Goal: Task Accomplishment & Management: Complete application form

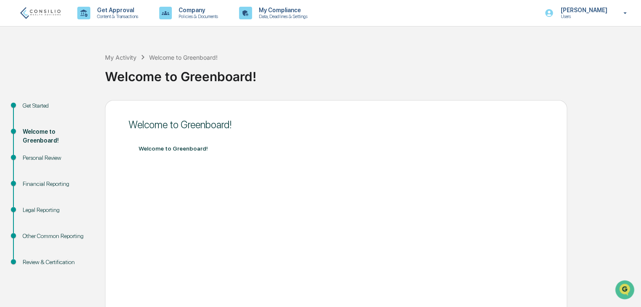
click at [639, 79] on div "My Activity Welcome to Greenboard! Welcome to Greenboard! Get Started Welcome t…" at bounding box center [320, 236] width 641 height 392
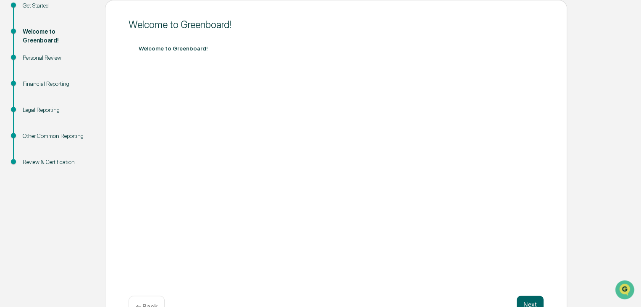
scroll to position [101, 0]
click at [113, 257] on div "Welcome to Greenboard! Welcome to Greenboard! Next ← Back" at bounding box center [336, 165] width 462 height 332
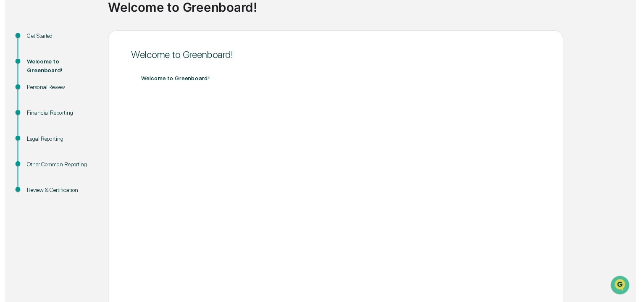
scroll to position [125, 0]
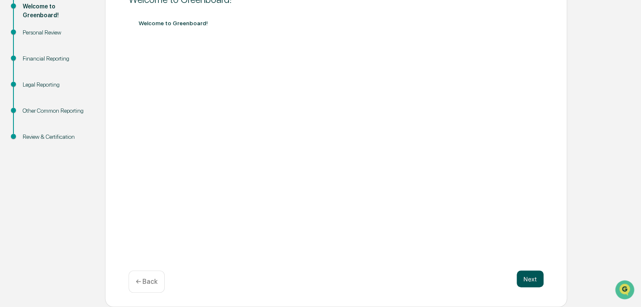
click at [525, 283] on button "Next" at bounding box center [529, 278] width 27 height 17
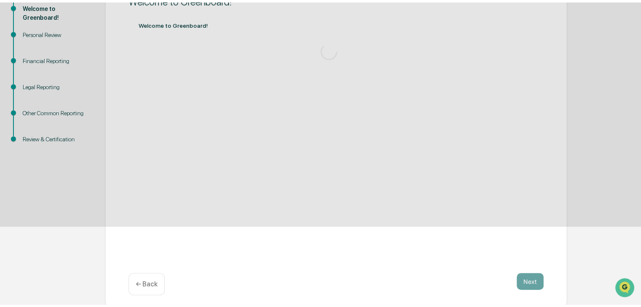
scroll to position [31, 0]
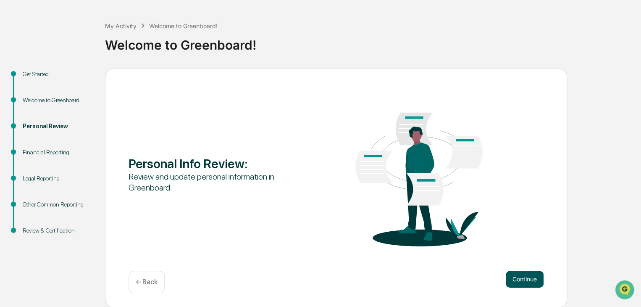
click at [529, 271] on button "Continue" at bounding box center [525, 278] width 38 height 17
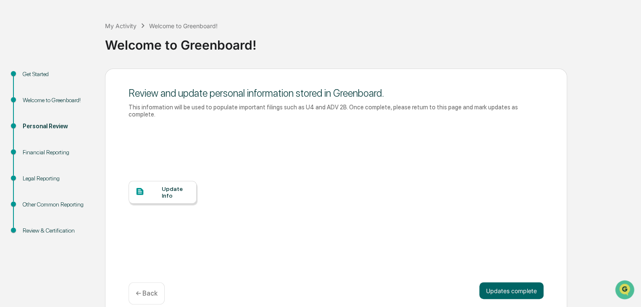
click at [178, 185] on div "Update Info" at bounding box center [176, 191] width 28 height 13
click at [518, 288] on button "Updates complete" at bounding box center [511, 290] width 64 height 17
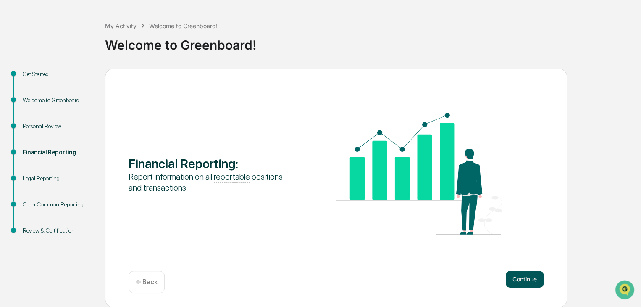
click at [513, 275] on button "Continue" at bounding box center [525, 278] width 38 height 17
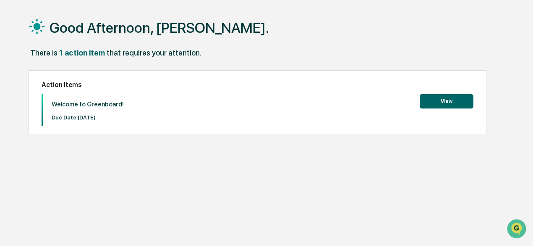
scroll to position [39, 0]
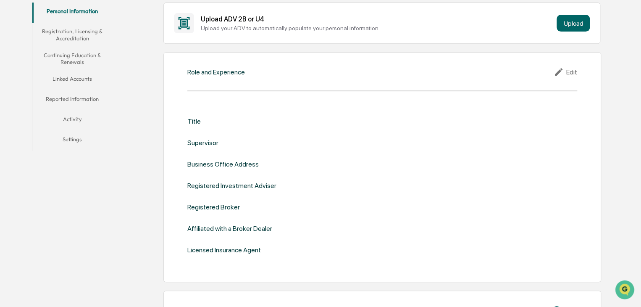
scroll to position [166, 0]
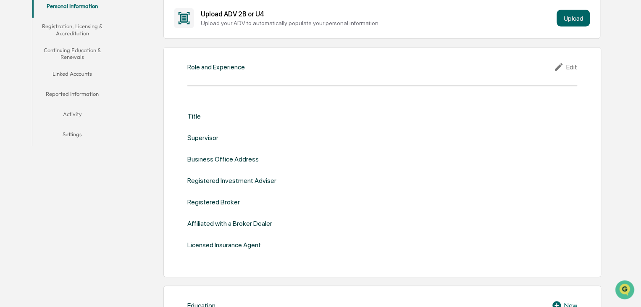
click at [565, 68] on icon at bounding box center [559, 67] width 13 height 10
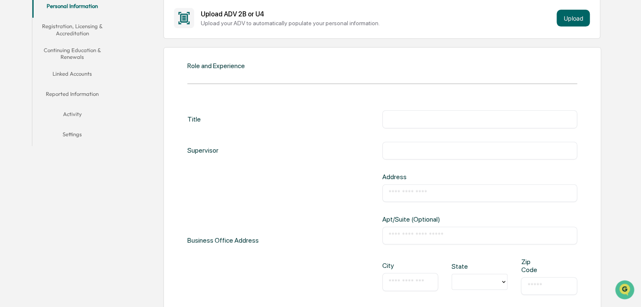
click at [450, 116] on input "text" at bounding box center [479, 119] width 182 height 8
type input "**********"
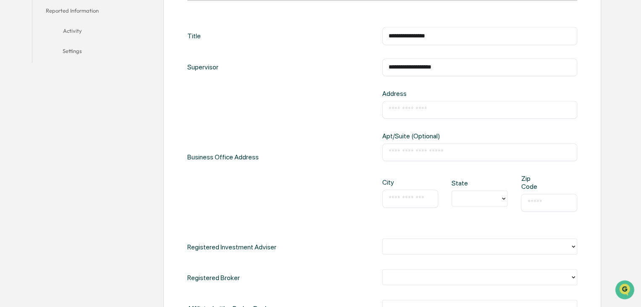
scroll to position [251, 0]
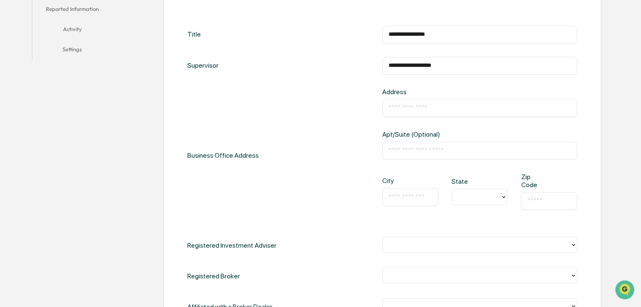
type input "**********"
click at [424, 106] on input "text" at bounding box center [479, 108] width 182 height 8
click at [457, 107] on input "***" at bounding box center [479, 108] width 182 height 8
type input "*"
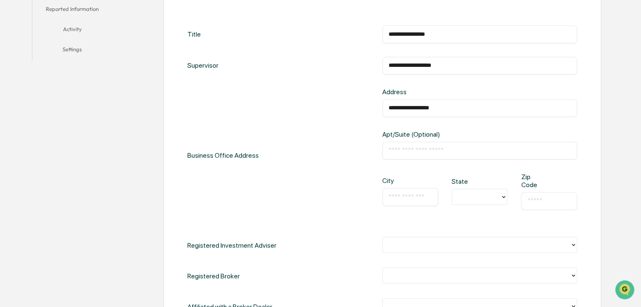
type input "**********"
type input "*"
type input "********"
type input "**"
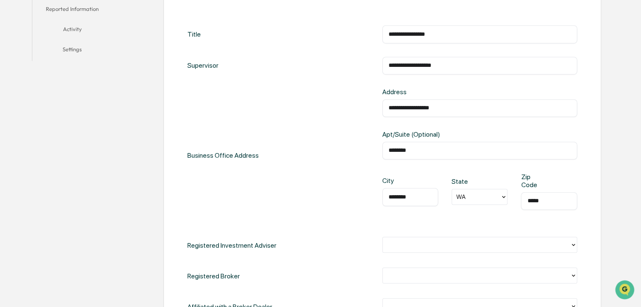
type input "*****"
click at [312, 155] on div "**********" at bounding box center [382, 155] width 390 height 135
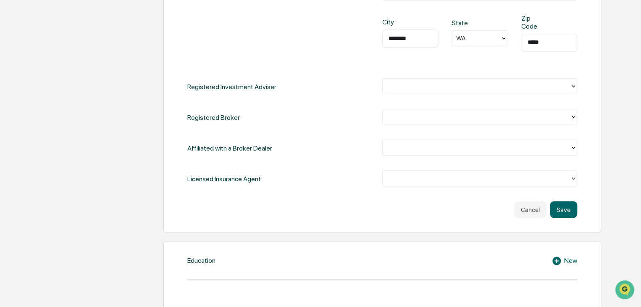
scroll to position [419, 0]
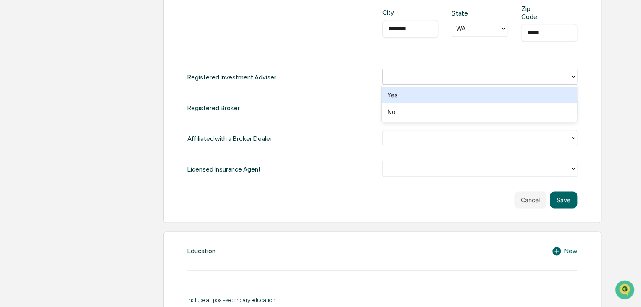
click at [442, 80] on div at bounding box center [476, 77] width 179 height 10
click at [434, 98] on div "Yes" at bounding box center [479, 94] width 195 height 17
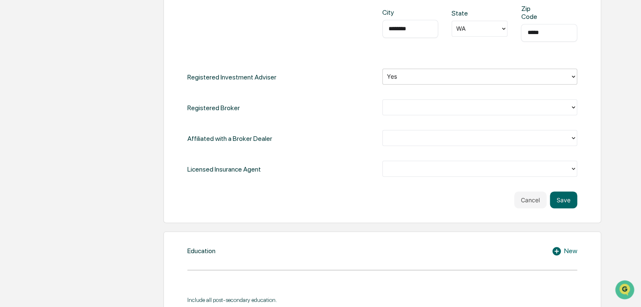
click at [421, 103] on div at bounding box center [476, 107] width 179 height 10
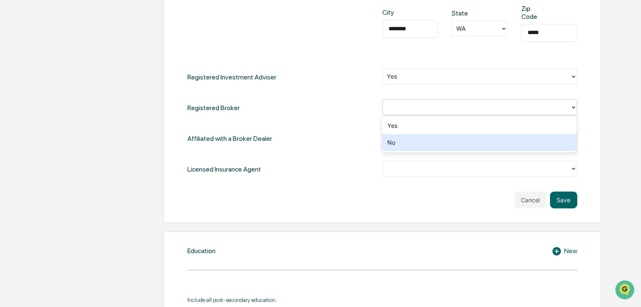
click at [409, 145] on div "No" at bounding box center [479, 142] width 195 height 17
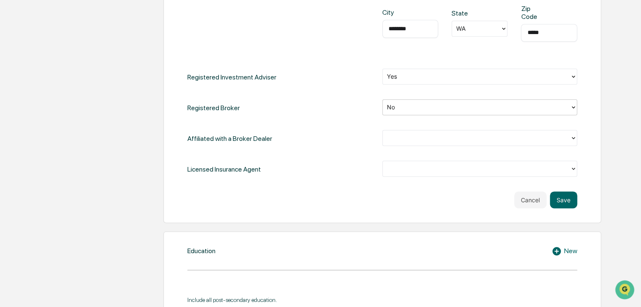
click at [427, 133] on div at bounding box center [476, 138] width 179 height 10
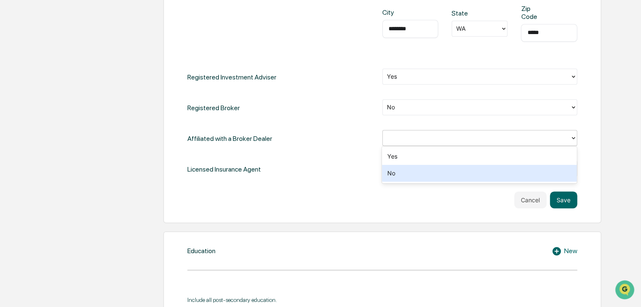
click at [413, 170] on div "No" at bounding box center [479, 173] width 195 height 17
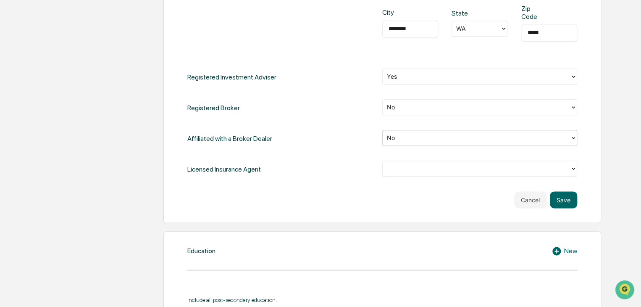
click at [423, 170] on div at bounding box center [476, 169] width 179 height 10
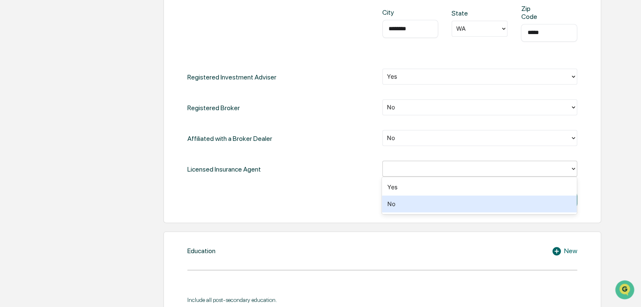
click at [405, 199] on div "No" at bounding box center [479, 203] width 195 height 17
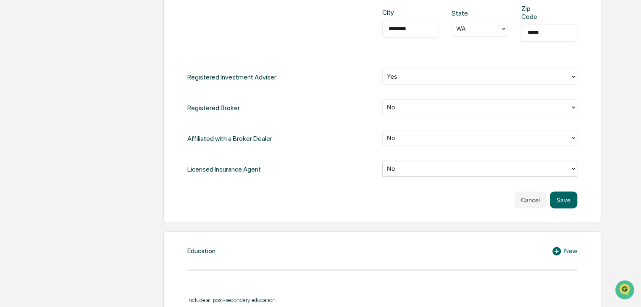
click at [472, 198] on div "Cancel Save" at bounding box center [382, 199] width 390 height 17
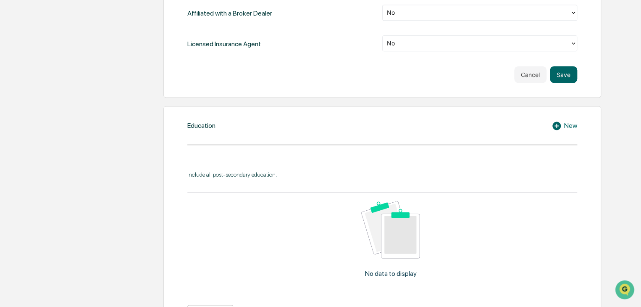
scroll to position [576, 0]
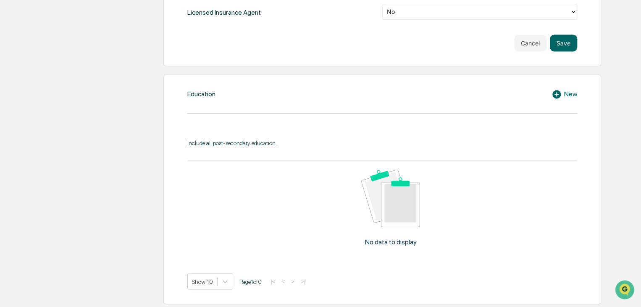
click at [568, 119] on div "Education New Include all post-secondary education. No data to display Show 10 …" at bounding box center [382, 188] width 438 height 229
click at [568, 38] on button "Save" at bounding box center [563, 42] width 27 height 17
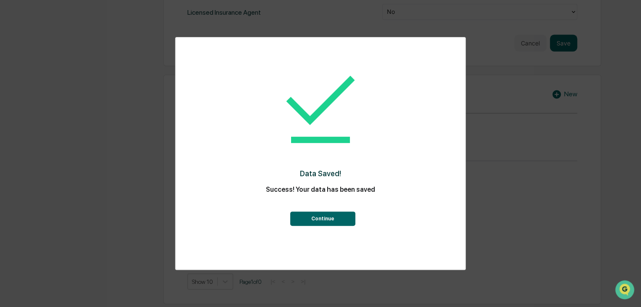
click at [330, 215] on button "Continue" at bounding box center [322, 218] width 65 height 14
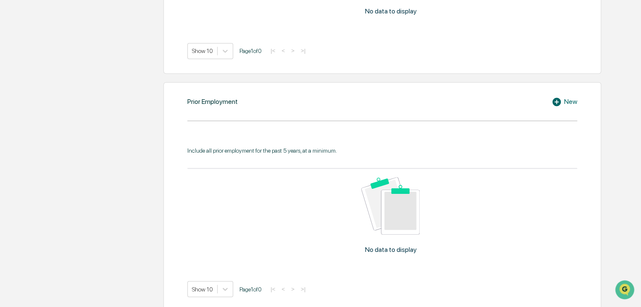
scroll to position [404, 0]
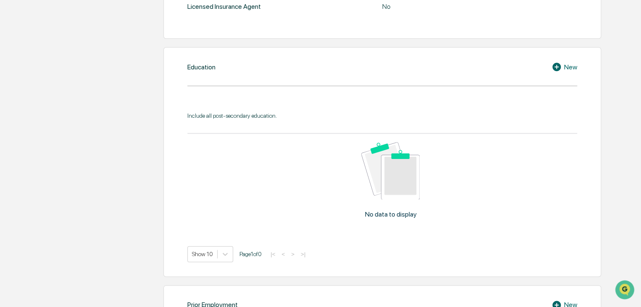
click at [565, 67] on div "New" at bounding box center [564, 67] width 26 height 10
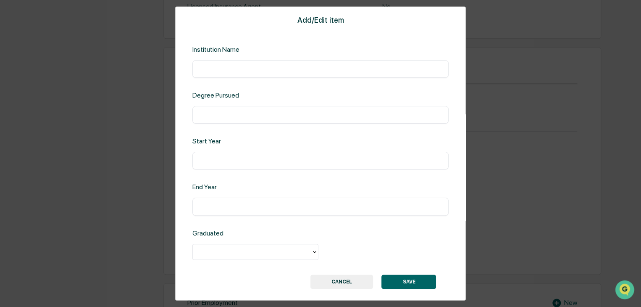
click at [348, 69] on input "text" at bounding box center [321, 69] width 244 height 8
type input "**********"
type input "****"
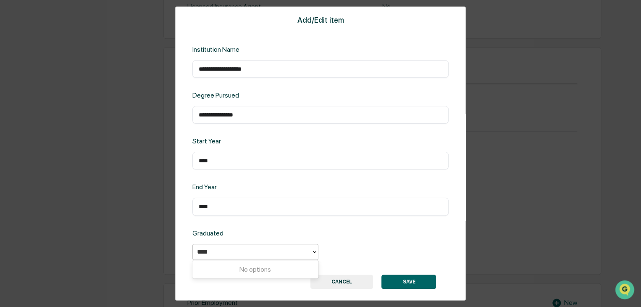
type input "****"
click at [340, 234] on div "Graduated 0 results available for search term 2023. Use Up and Down to choose o…" at bounding box center [320, 244] width 256 height 32
click at [287, 250] on div at bounding box center [252, 251] width 110 height 10
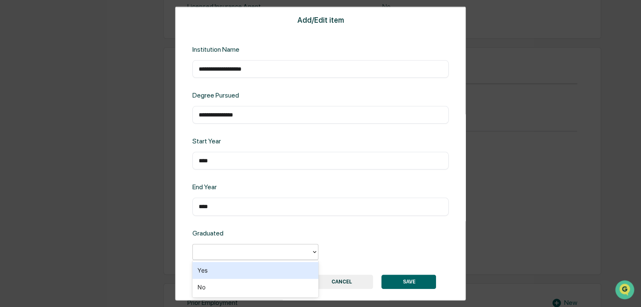
click at [264, 268] on div "Yes" at bounding box center [255, 270] width 126 height 17
click at [396, 278] on button "SAVE" at bounding box center [408, 281] width 55 height 14
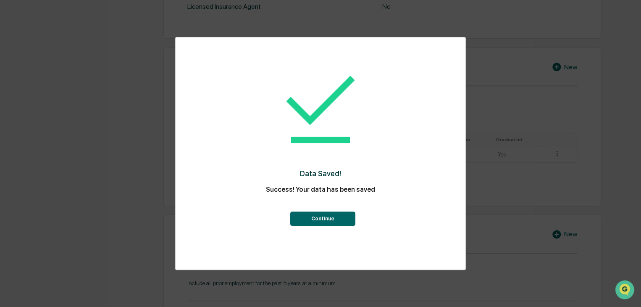
click at [322, 218] on button "Continue" at bounding box center [322, 218] width 65 height 14
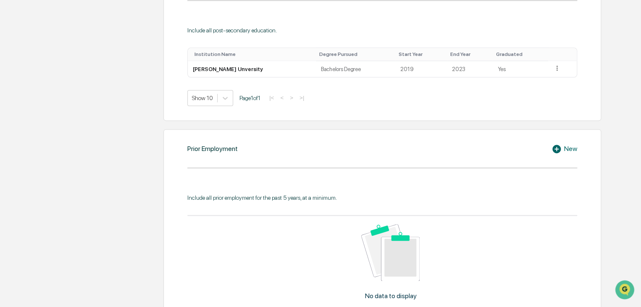
scroll to position [509, 0]
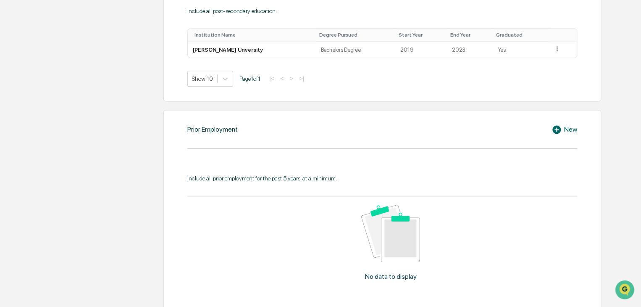
click at [557, 130] on icon at bounding box center [556, 129] width 8 height 8
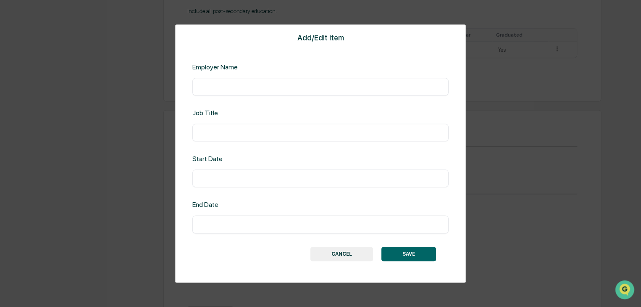
click at [306, 95] on div "Add/Edit item Employer Name ​ Job Title ​ Start Date ​ End Date ​ SAVE CANCEL" at bounding box center [320, 153] width 291 height 258
click at [296, 91] on div "​" at bounding box center [320, 87] width 256 height 18
click at [274, 89] on input "text" at bounding box center [321, 86] width 244 height 8
type input "**********"
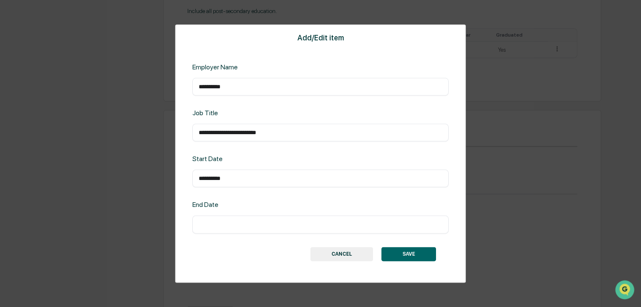
type input "**********"
click at [407, 257] on button "SAVE" at bounding box center [408, 253] width 55 height 14
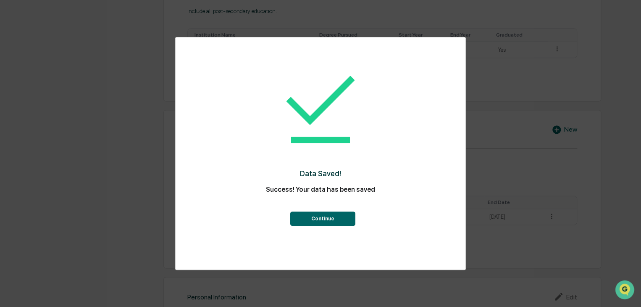
click at [317, 217] on button "Continue" at bounding box center [322, 218] width 65 height 14
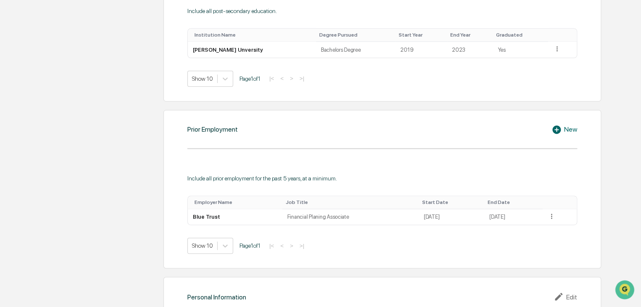
click at [590, 211] on div "Prior Employment New Include all prior employment for the past 5 years, at a mi…" at bounding box center [382, 189] width 438 height 158
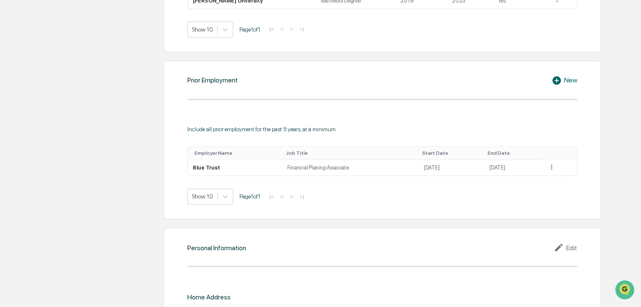
scroll to position [559, 0]
click at [556, 71] on div "Prior Employment New Include all prior employment for the past 5 years, at a mi…" at bounding box center [382, 138] width 438 height 158
click at [570, 76] on div "New" at bounding box center [564, 79] width 26 height 10
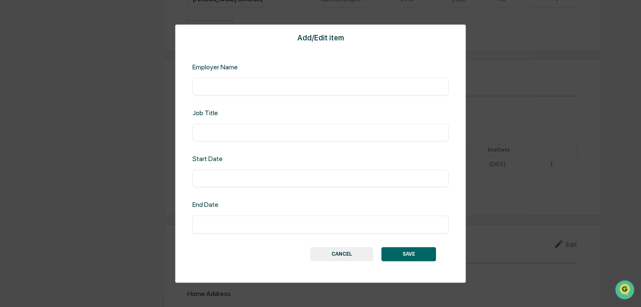
click at [260, 86] on input "text" at bounding box center [321, 86] width 244 height 8
click at [260, 86] on input "**********" at bounding box center [321, 86] width 244 height 8
type input "**********"
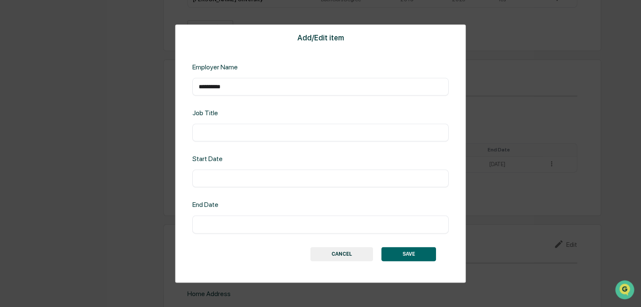
paste input "**********"
type input "**********"
click at [399, 254] on button "SAVE" at bounding box center [408, 253] width 55 height 14
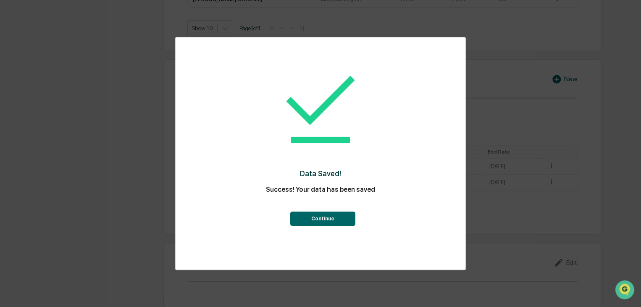
click at [324, 232] on div "Data Saved! Success! Your data has been saved Continue" at bounding box center [320, 142] width 256 height 193
click at [336, 214] on button "Continue" at bounding box center [322, 218] width 65 height 14
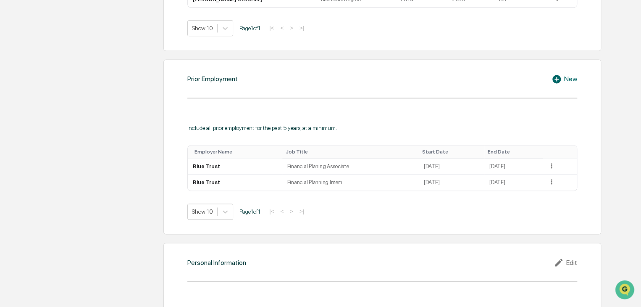
scroll to position [643, 0]
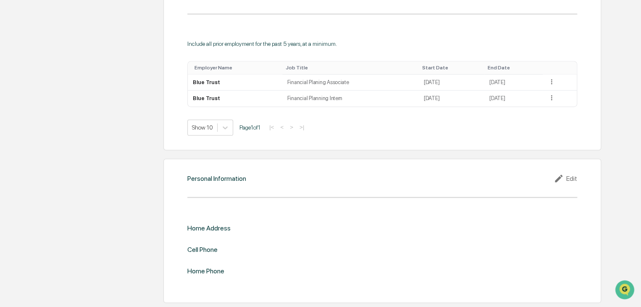
click at [564, 180] on icon at bounding box center [559, 178] width 13 height 10
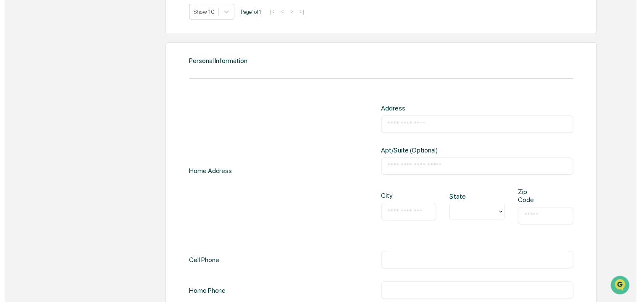
scroll to position [804, 0]
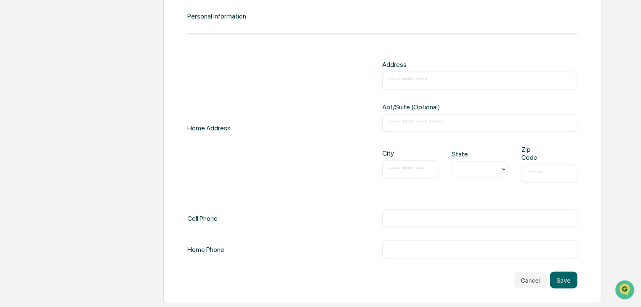
click at [416, 80] on input "text" at bounding box center [479, 80] width 182 height 8
type input "**********"
type input "********"
type input "**********"
type input "**"
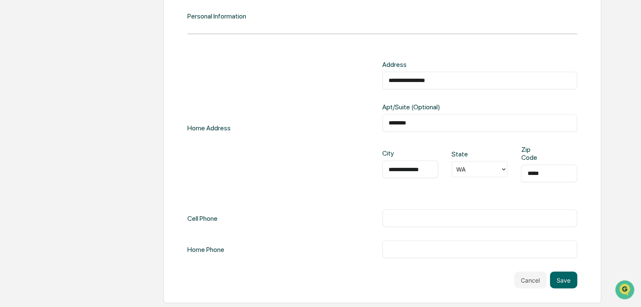
type input "*****"
click at [424, 212] on div "​" at bounding box center [479, 218] width 195 height 18
click at [406, 217] on input "text" at bounding box center [479, 218] width 182 height 8
type input "**********"
click at [338, 240] on div "Home Phone ​" at bounding box center [382, 249] width 390 height 18
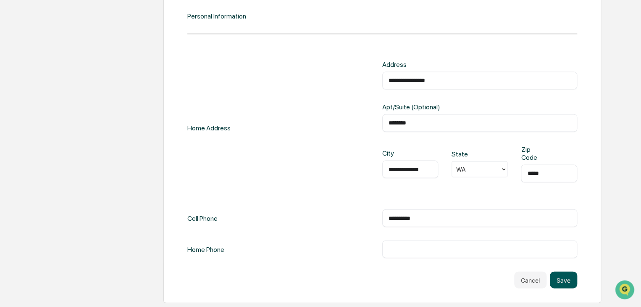
click at [561, 281] on button "Save" at bounding box center [563, 279] width 27 height 17
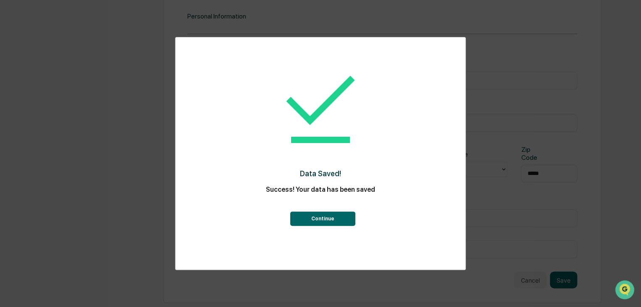
click at [345, 217] on button "Continue" at bounding box center [322, 218] width 65 height 14
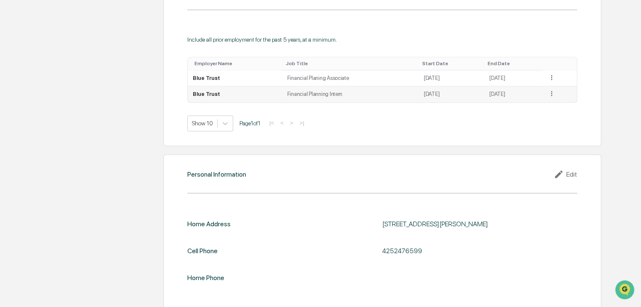
scroll to position [654, 0]
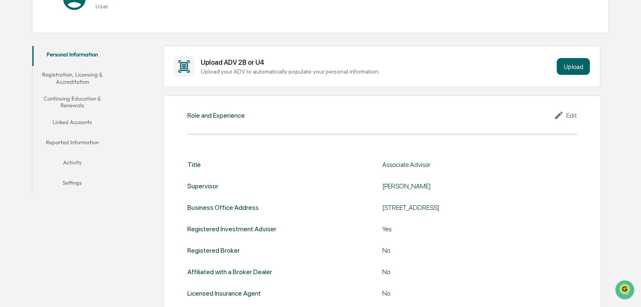
scroll to position [0, 0]
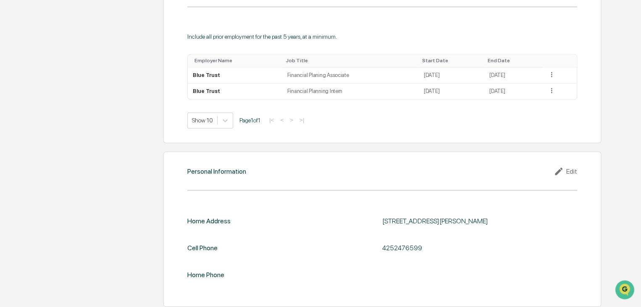
scroll to position [654, 0]
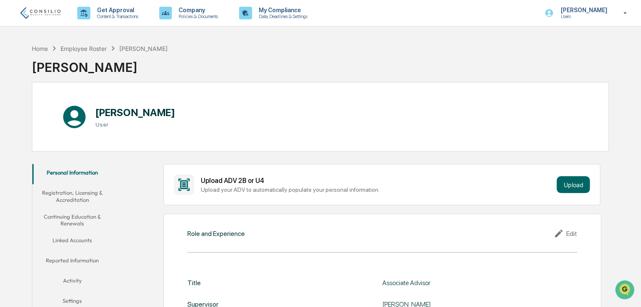
click at [84, 196] on button "Registration, Licensing & Accreditation" at bounding box center [72, 196] width 80 height 24
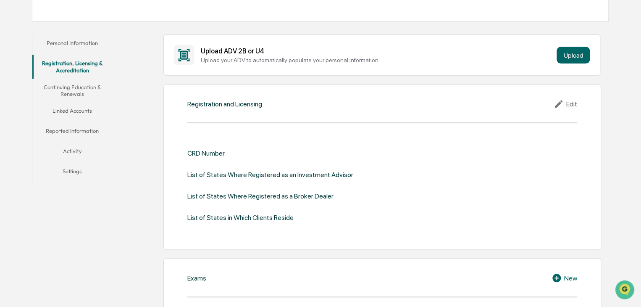
scroll to position [131, 0]
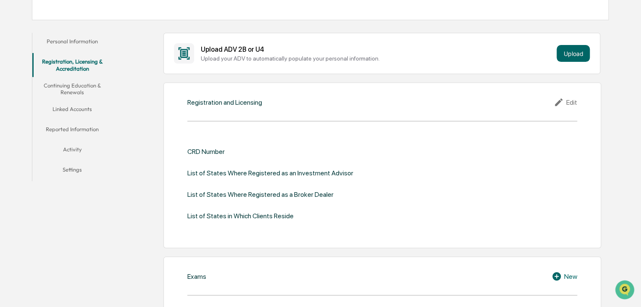
click at [561, 101] on icon at bounding box center [559, 102] width 13 height 10
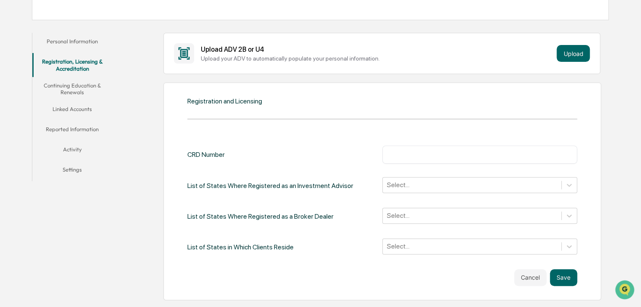
click at [449, 158] on div "​" at bounding box center [479, 154] width 195 height 18
click at [438, 150] on input "text" at bounding box center [479, 154] width 182 height 8
type input "*******"
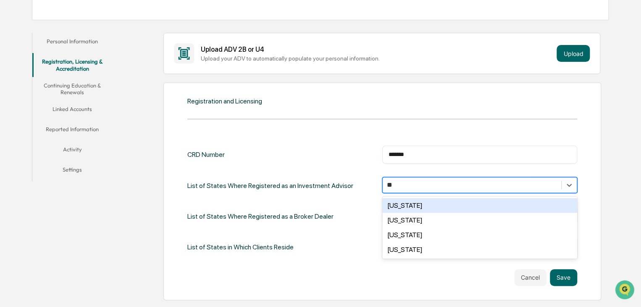
scroll to position [149, 0]
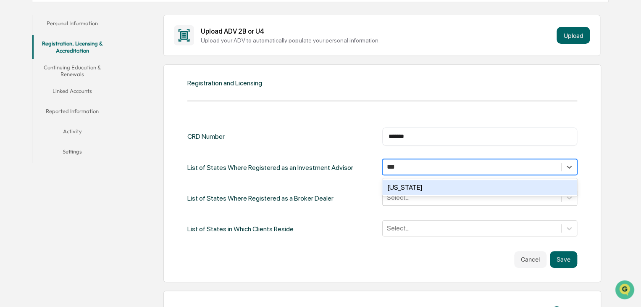
type input "****"
click at [409, 184] on div "Washington" at bounding box center [479, 187] width 195 height 15
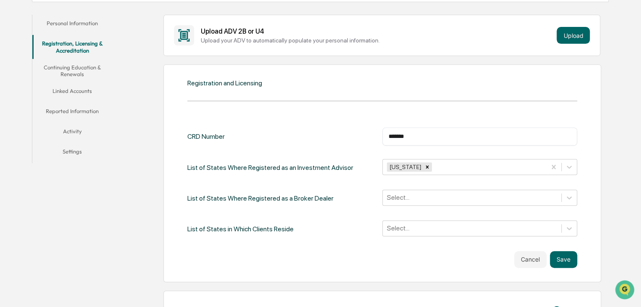
click at [353, 198] on div "List of States Where Registered as a Broker Dealer Select..." at bounding box center [382, 197] width 390 height 17
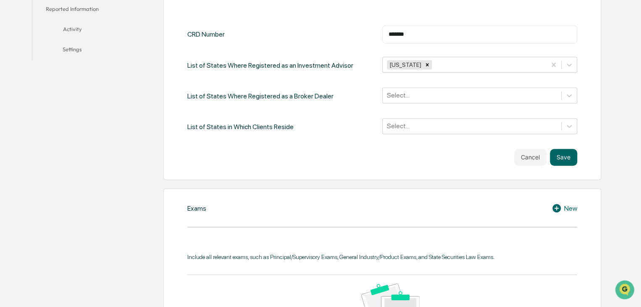
scroll to position [252, 0]
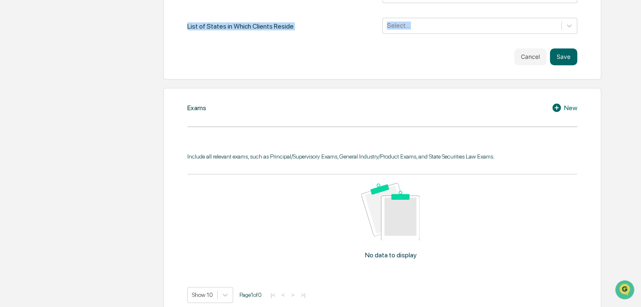
scroll to position [359, 0]
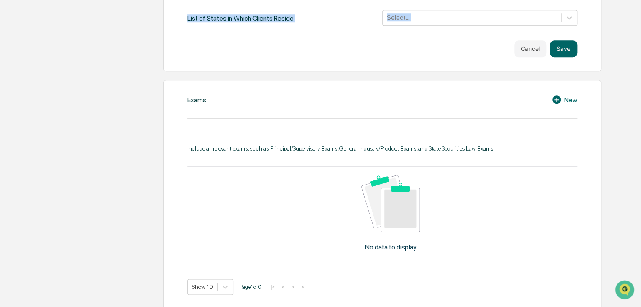
click at [561, 95] on icon at bounding box center [557, 99] width 13 height 10
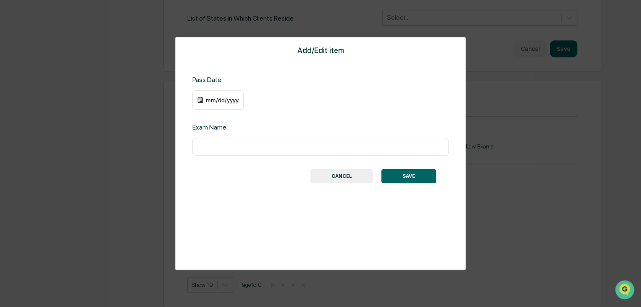
click at [210, 102] on div "mm/dd/yyyy" at bounding box center [222, 100] width 34 height 7
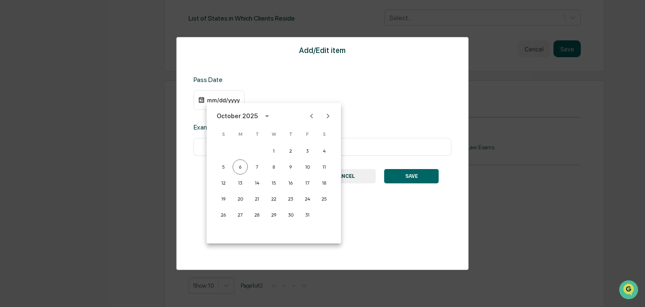
click at [310, 113] on icon "Previous month" at bounding box center [311, 115] width 9 height 9
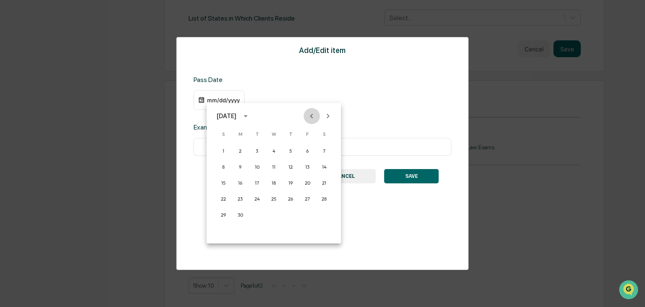
click at [310, 113] on icon "Previous month" at bounding box center [311, 115] width 9 height 9
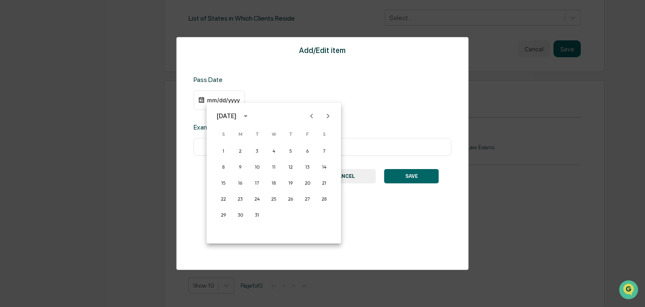
click at [310, 113] on icon "Previous month" at bounding box center [311, 115] width 9 height 9
click at [307, 153] on button "2" at bounding box center [307, 150] width 15 height 15
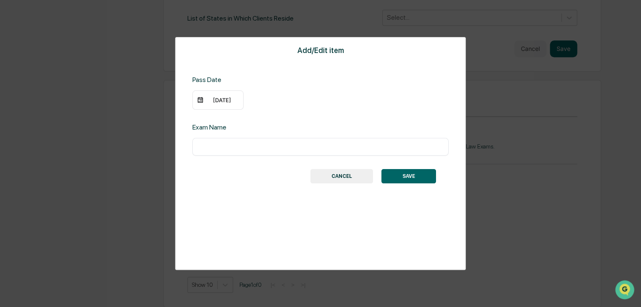
click at [240, 144] on input "text" at bounding box center [321, 146] width 244 height 8
type input "*"
type input "**********"
click at [419, 172] on button "SAVE" at bounding box center [408, 176] width 55 height 14
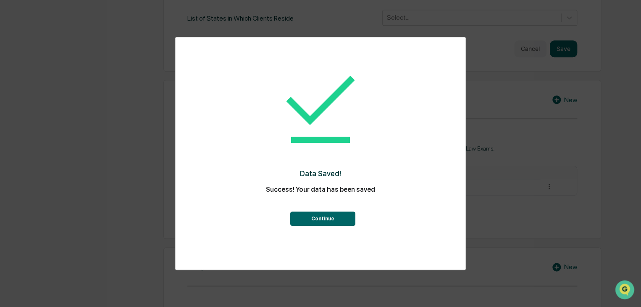
click at [329, 215] on button "Continue" at bounding box center [322, 218] width 65 height 14
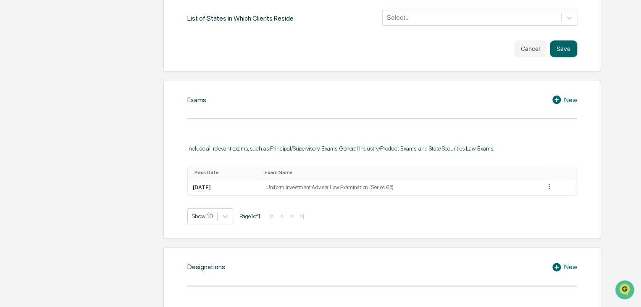
click at [576, 153] on div "Include all relevant exams, such as Principal/Supervisory Exams, General Indust…" at bounding box center [382, 184] width 390 height 79
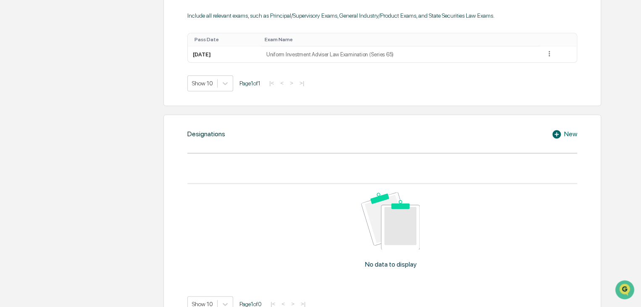
scroll to position [494, 0]
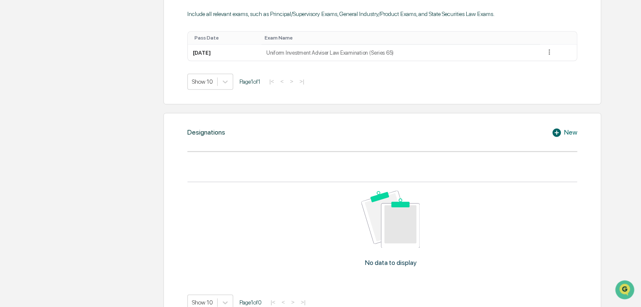
click at [560, 127] on icon at bounding box center [557, 132] width 13 height 10
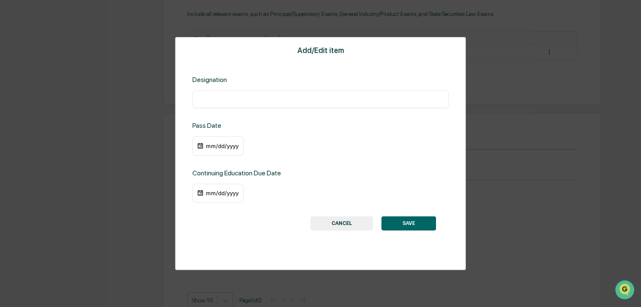
click at [259, 91] on div "​" at bounding box center [320, 99] width 256 height 18
click at [271, 97] on input "text" at bounding box center [321, 99] width 244 height 8
type input "*"
type input "**********"
click at [203, 145] on div "mm/dd/yyyy" at bounding box center [217, 145] width 51 height 19
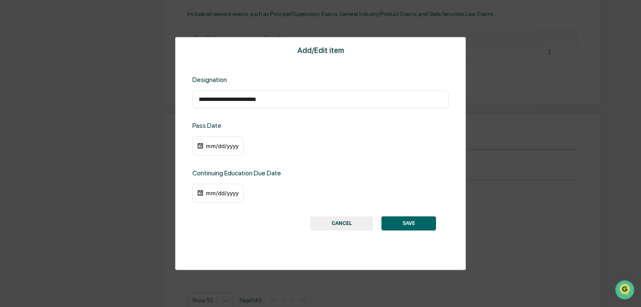
click at [197, 145] on img at bounding box center [200, 145] width 7 height 7
click at [208, 144] on div "mm/dd/yyyy" at bounding box center [222, 145] width 34 height 7
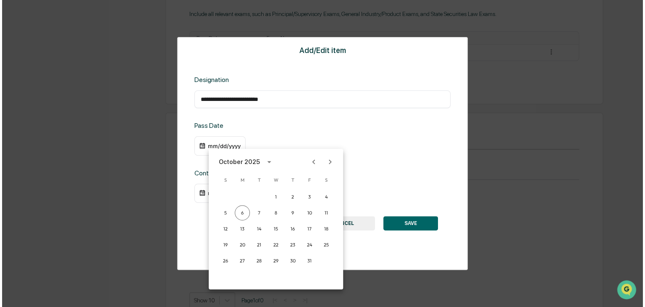
scroll to position [494, 0]
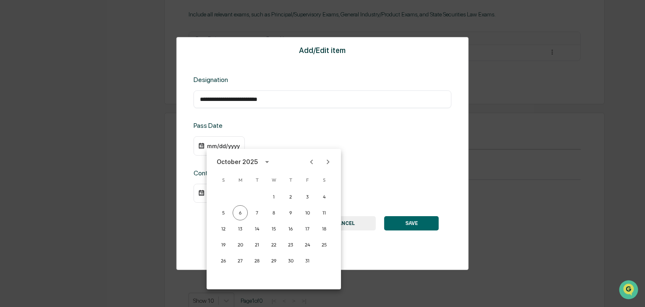
click at [262, 161] on icon "calendar view is open, switch to year view" at bounding box center [266, 161] width 9 height 9
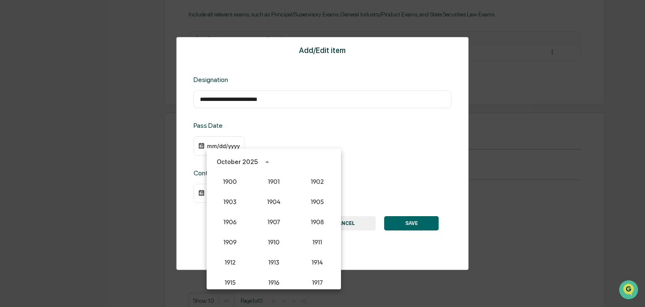
scroll to position [778, 0]
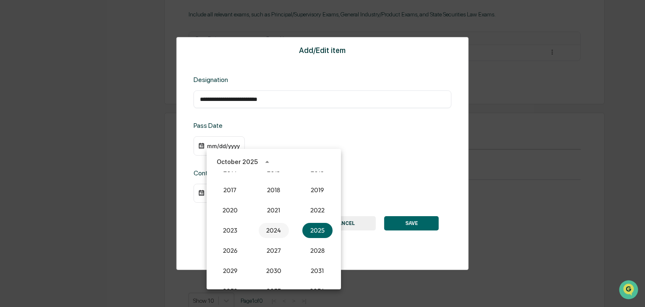
click at [268, 229] on button "2024" at bounding box center [274, 230] width 30 height 15
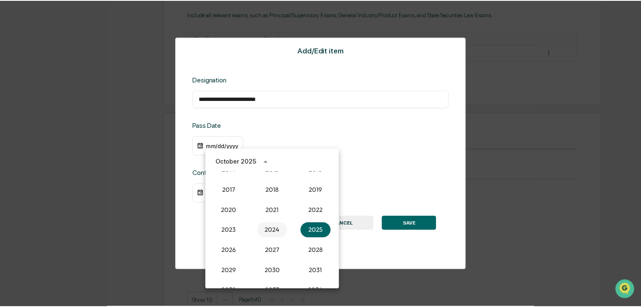
scroll to position [494, 0]
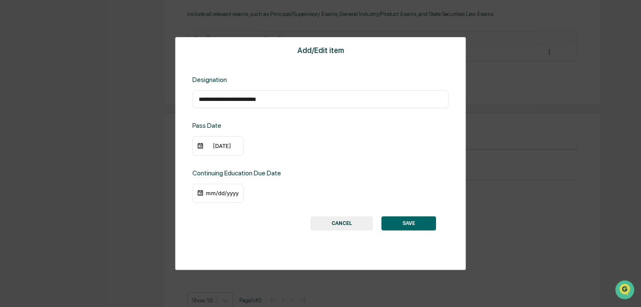
click at [213, 145] on div "10/06/2024" at bounding box center [222, 145] width 34 height 7
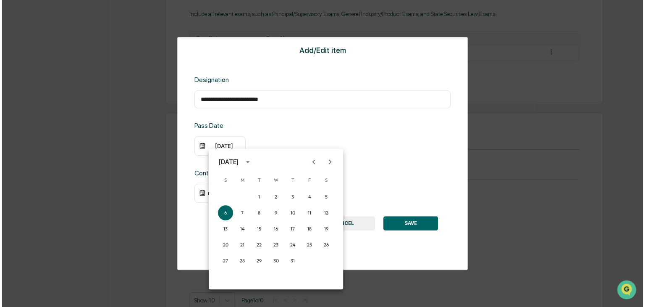
scroll to position [494, 0]
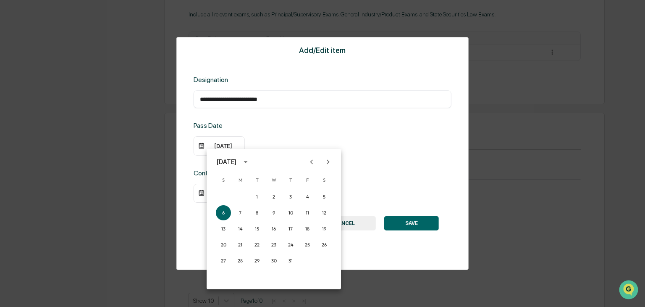
click at [236, 163] on div "October 2024" at bounding box center [227, 161] width 20 height 9
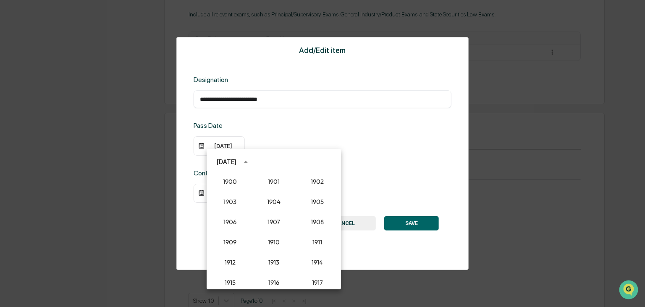
scroll to position [778, 0]
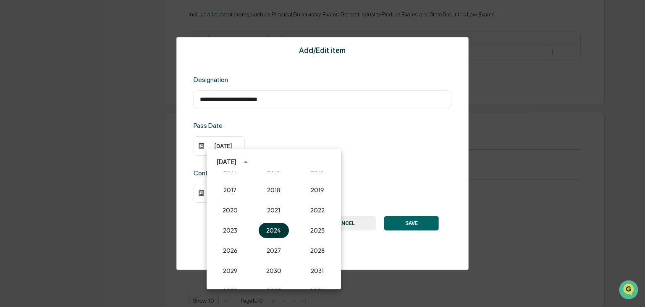
click at [272, 227] on button "2024" at bounding box center [274, 230] width 30 height 15
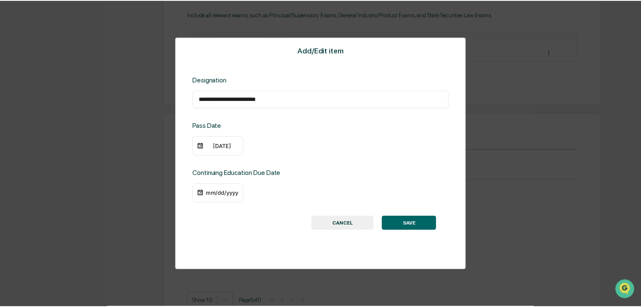
scroll to position [494, 0]
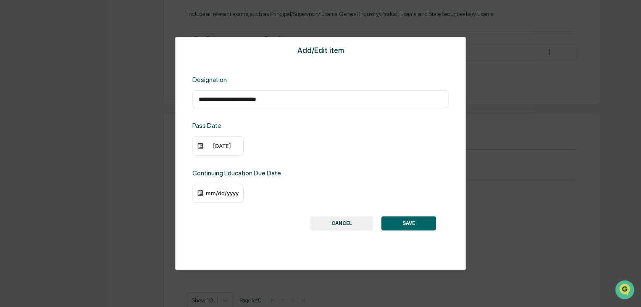
click at [219, 152] on div "10/06/2024" at bounding box center [217, 145] width 51 height 19
click at [220, 141] on div "10/06/2024" at bounding box center [217, 145] width 51 height 19
click at [207, 144] on div "10/06/2024" at bounding box center [222, 145] width 34 height 7
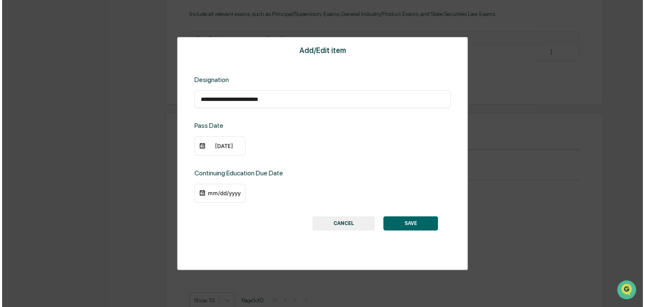
scroll to position [494, 0]
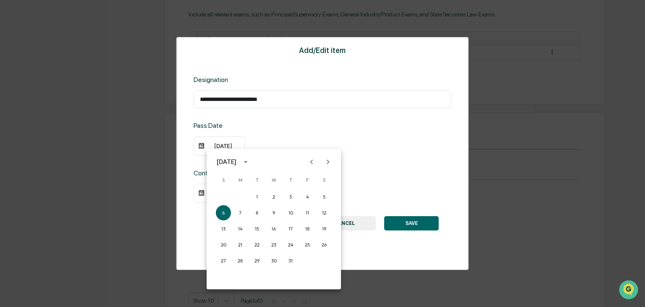
click at [317, 159] on button "Previous month" at bounding box center [312, 162] width 16 height 16
click at [317, 160] on button "Previous month" at bounding box center [312, 162] width 16 height 16
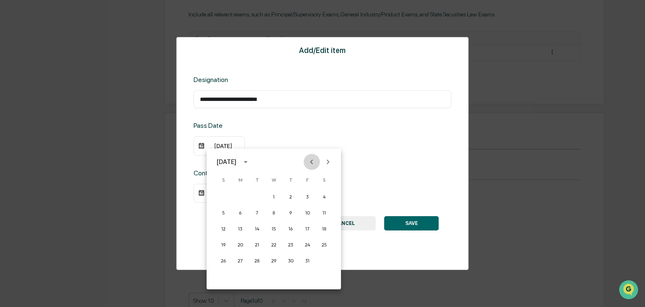
click at [317, 160] on button "Previous month" at bounding box center [312, 162] width 16 height 16
click at [304, 226] on button "15" at bounding box center [307, 228] width 15 height 15
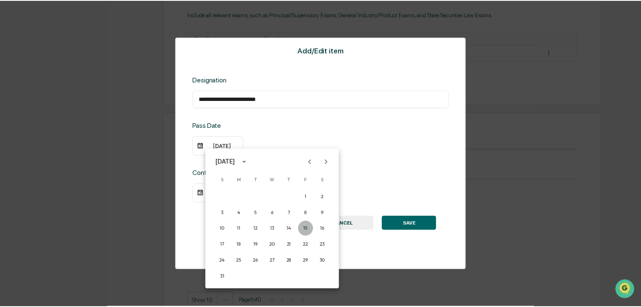
scroll to position [494, 0]
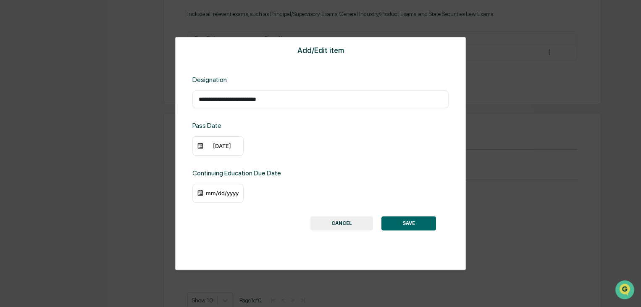
click at [415, 220] on button "SAVE" at bounding box center [408, 223] width 55 height 14
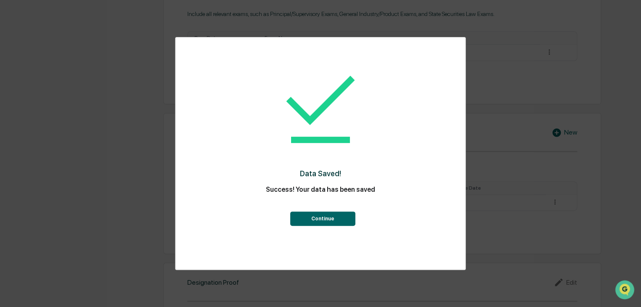
click at [334, 227] on div "Data Saved! Success! Your data has been saved Continue" at bounding box center [320, 142] width 256 height 193
click at [329, 220] on button "Continue" at bounding box center [322, 218] width 65 height 14
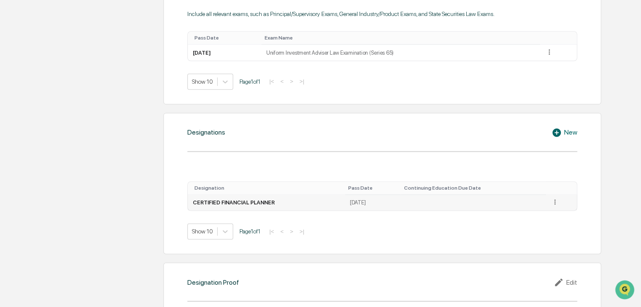
click at [553, 202] on icon at bounding box center [555, 202] width 8 height 8
click at [548, 210] on div "Edit" at bounding box center [545, 213] width 27 height 13
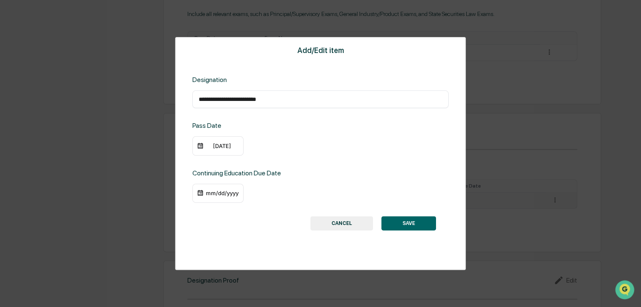
click at [200, 198] on div "mm/dd/yyyy" at bounding box center [217, 192] width 51 height 19
click at [200, 192] on img at bounding box center [200, 192] width 7 height 7
click at [208, 193] on div "mm/dd/yyyy" at bounding box center [222, 192] width 34 height 7
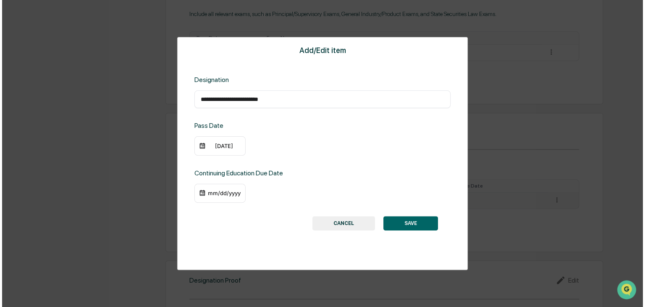
scroll to position [494, 0]
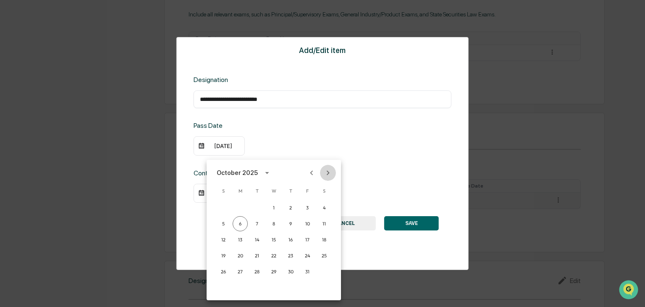
click at [329, 173] on icon "Next month" at bounding box center [327, 172] width 9 height 9
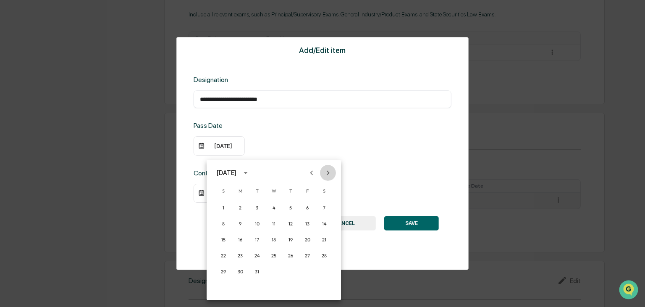
click at [329, 173] on icon "Next month" at bounding box center [327, 172] width 9 height 9
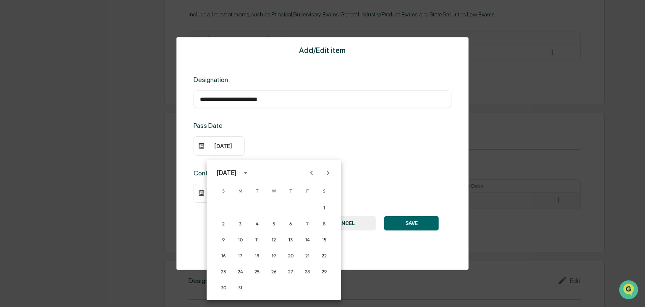
click at [329, 173] on icon "Next month" at bounding box center [327, 172] width 9 height 9
click at [276, 272] on button "30" at bounding box center [273, 271] width 15 height 15
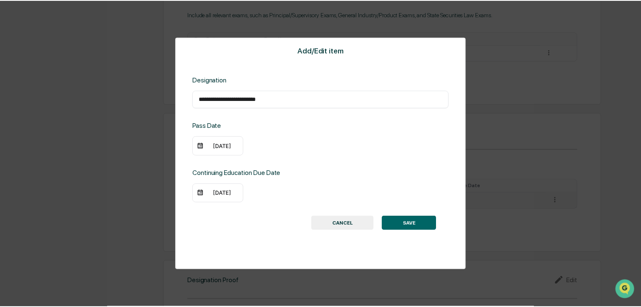
scroll to position [494, 0]
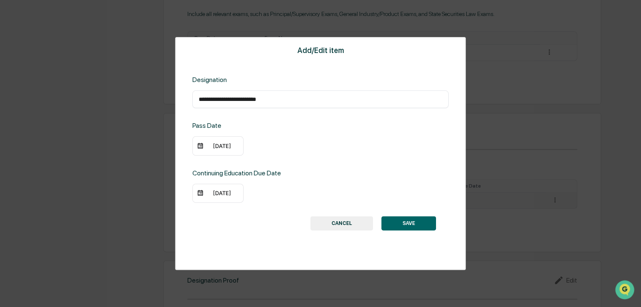
click at [403, 222] on button "SAVE" at bounding box center [408, 223] width 55 height 14
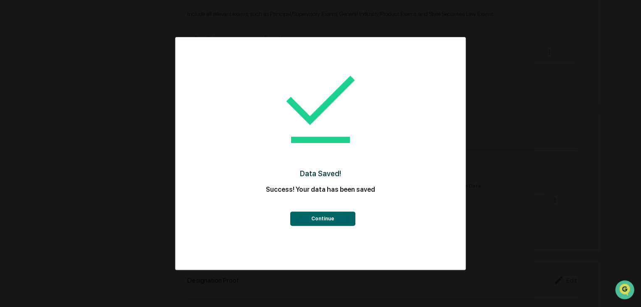
click at [342, 226] on div "Data Saved! Success! Your data has been saved Continue" at bounding box center [320, 142] width 256 height 193
click at [320, 217] on button "Continue" at bounding box center [322, 218] width 65 height 14
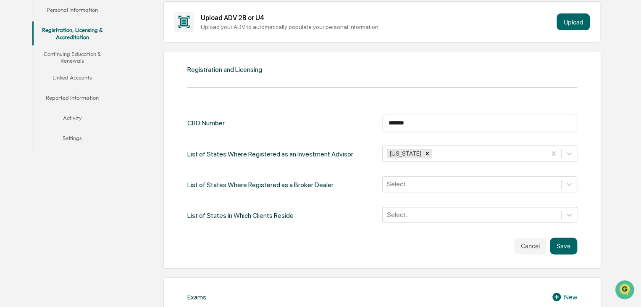
scroll to position [158, 0]
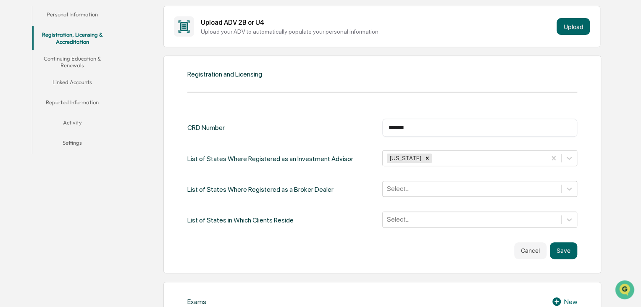
click at [79, 61] on button "Continuing Education & Renewals" at bounding box center [72, 62] width 80 height 24
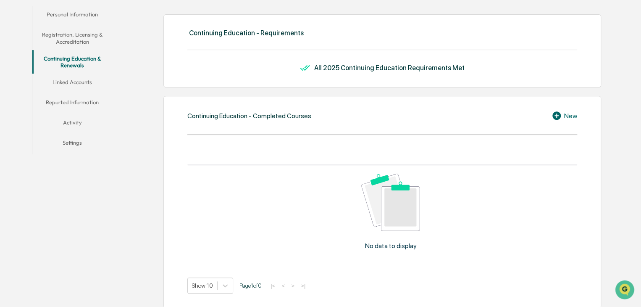
click at [82, 83] on button "Linked Accounts" at bounding box center [72, 83] width 80 height 20
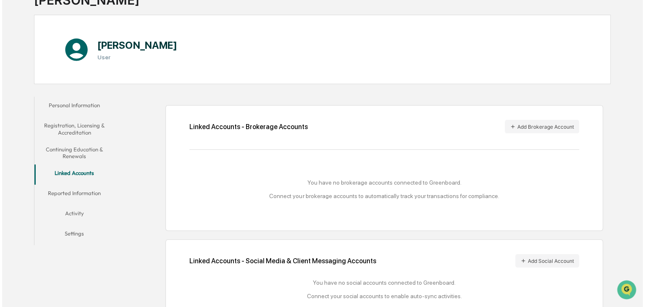
scroll to position [89, 0]
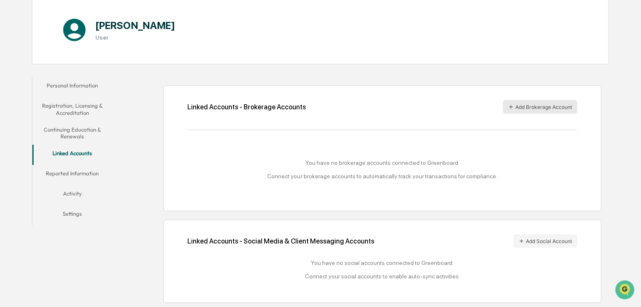
click at [532, 106] on button "Add Brokerage Account" at bounding box center [540, 106] width 74 height 13
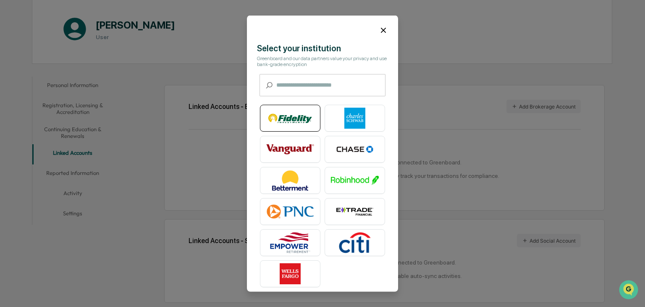
click at [296, 116] on img at bounding box center [290, 117] width 48 height 21
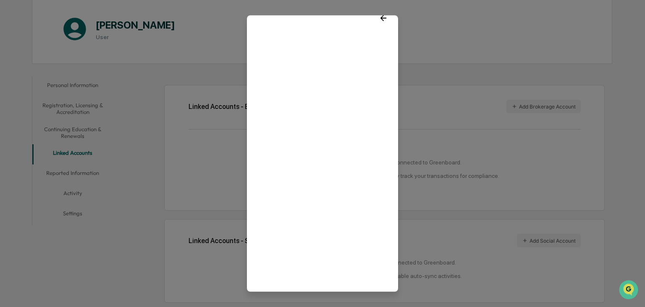
scroll to position [0, 0]
click at [374, 30] on div at bounding box center [322, 27] width 151 height 23
click at [382, 29] on icon at bounding box center [383, 30] width 9 height 9
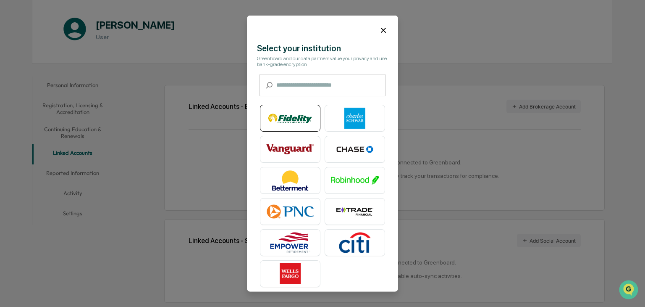
click at [292, 110] on img at bounding box center [290, 117] width 48 height 21
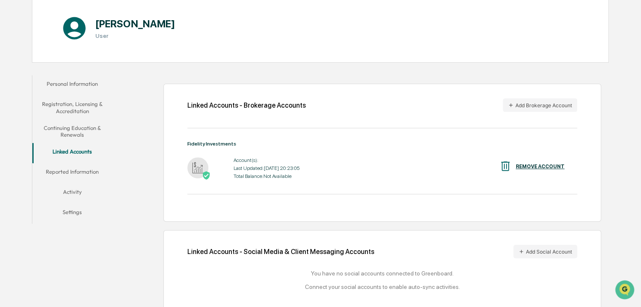
scroll to position [101, 0]
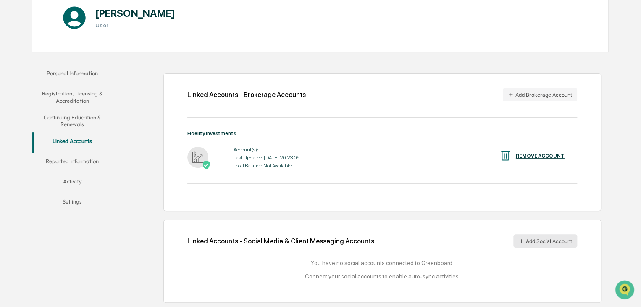
click at [558, 236] on button "Add Social Account" at bounding box center [545, 240] width 64 height 13
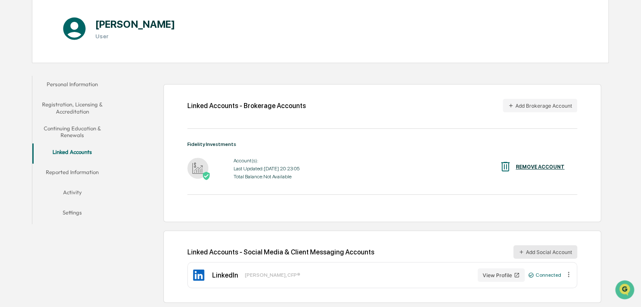
scroll to position [89, 0]
click at [75, 170] on button "Reported Information" at bounding box center [72, 173] width 80 height 20
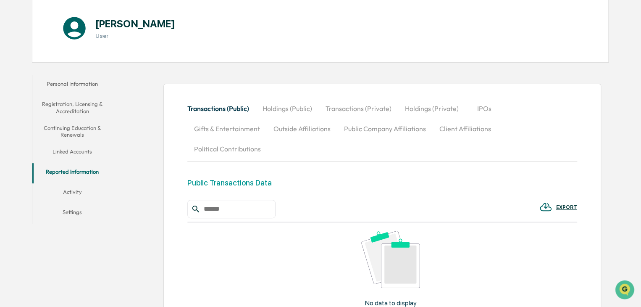
click at [375, 110] on button "Transactions (Private)" at bounding box center [358, 108] width 79 height 20
click at [305, 101] on button "Holdings (Public)" at bounding box center [287, 108] width 63 height 20
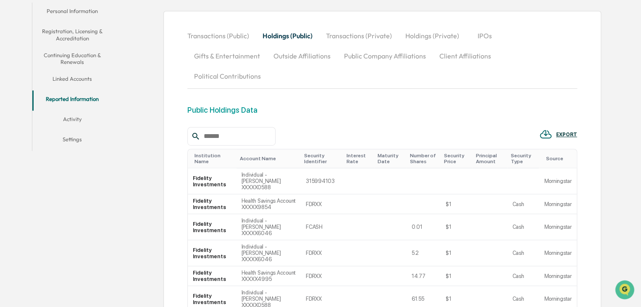
click at [427, 32] on button "Holdings (Private)" at bounding box center [431, 36] width 67 height 20
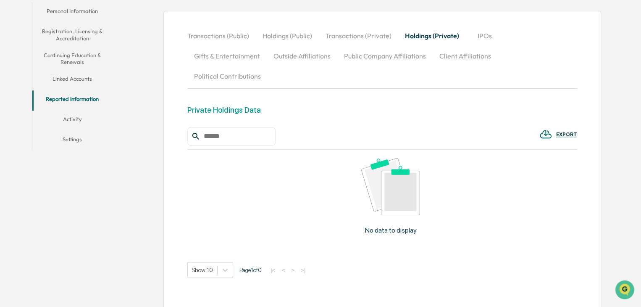
click at [486, 38] on button "IPOs" at bounding box center [485, 36] width 38 height 20
click at [244, 56] on button "Gifts & Entertainment" at bounding box center [226, 56] width 79 height 20
click at [307, 58] on button "Outside Affiliations" at bounding box center [302, 56] width 71 height 20
click at [384, 55] on button "Public Company Affiliations" at bounding box center [384, 56] width 95 height 20
click at [448, 55] on button "Client Affiliations" at bounding box center [464, 56] width 65 height 20
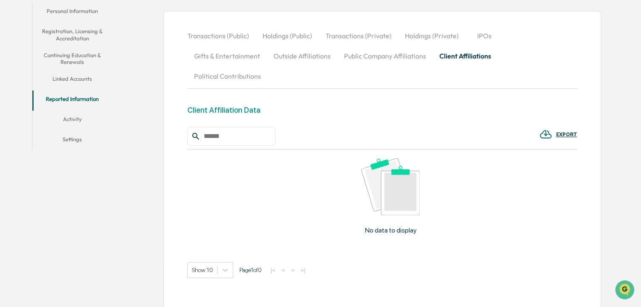
click at [267, 66] on button "Political Contributions" at bounding box center [227, 76] width 80 height 20
click at [76, 120] on button "Activity" at bounding box center [72, 120] width 80 height 20
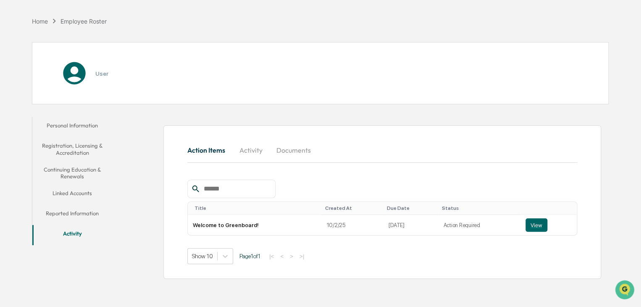
scroll to position [40, 0]
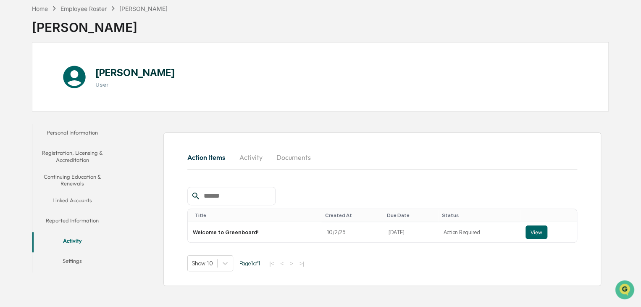
click at [74, 258] on button "Settings" at bounding box center [72, 262] width 80 height 20
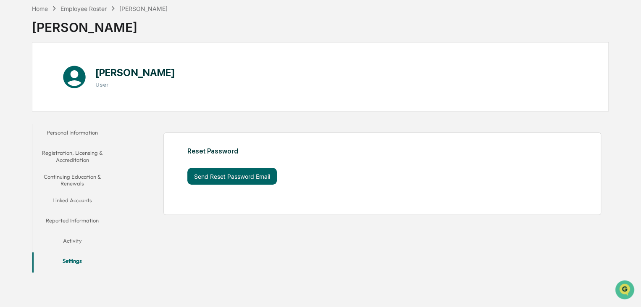
click at [76, 240] on button "Activity" at bounding box center [72, 242] width 80 height 20
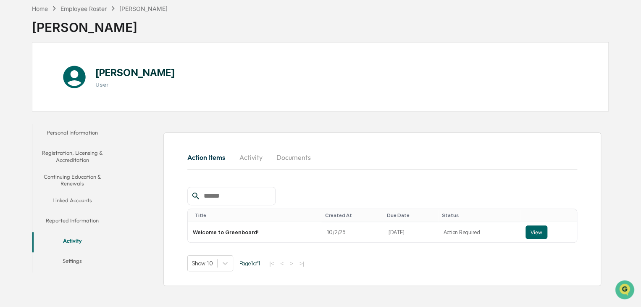
click at [253, 155] on button "Activity" at bounding box center [251, 157] width 38 height 20
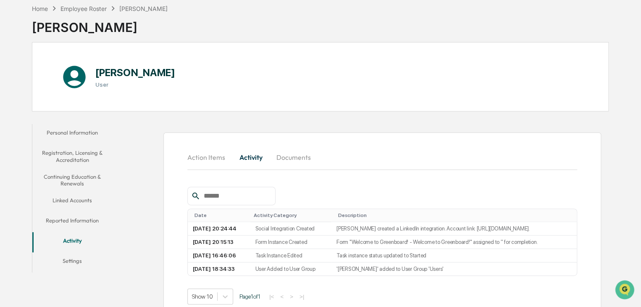
click at [281, 154] on button "Documents" at bounding box center [294, 157] width 48 height 20
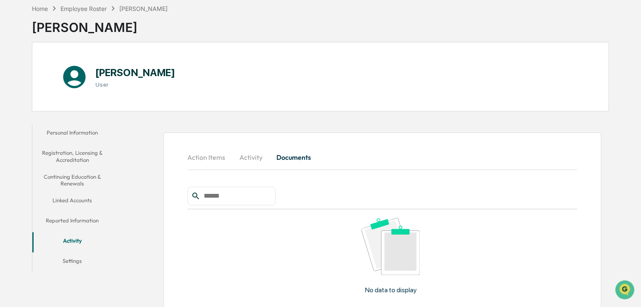
click at [250, 155] on button "Activity" at bounding box center [251, 157] width 38 height 20
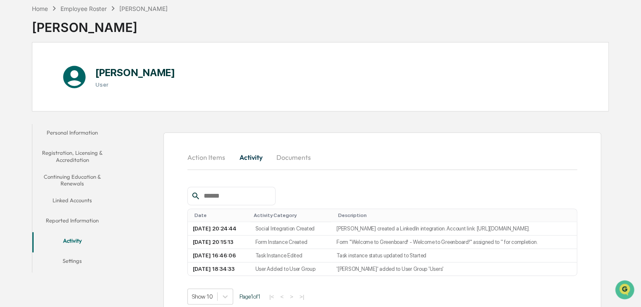
click at [443, 127] on div "Action Items Activity Documents Date Activity Category Description 2025-10-06 2…" at bounding box center [363, 221] width 492 height 203
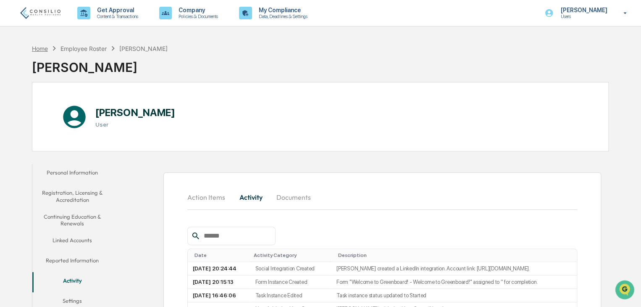
click at [42, 45] on div "Home" at bounding box center [40, 48] width 16 height 7
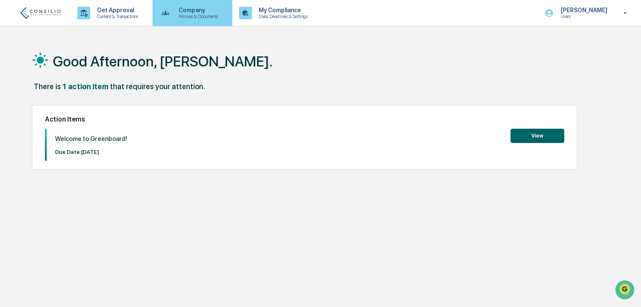
click at [192, 18] on p "Policies & Documents" at bounding box center [197, 16] width 50 height 6
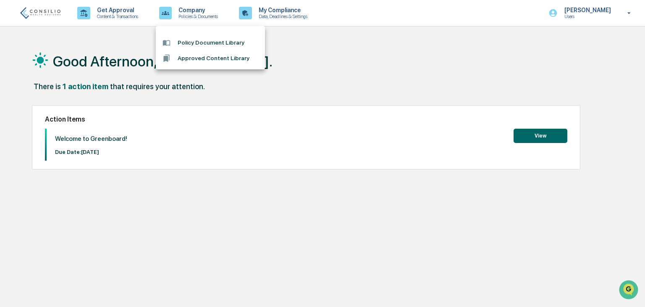
click at [280, 12] on div at bounding box center [322, 153] width 645 height 307
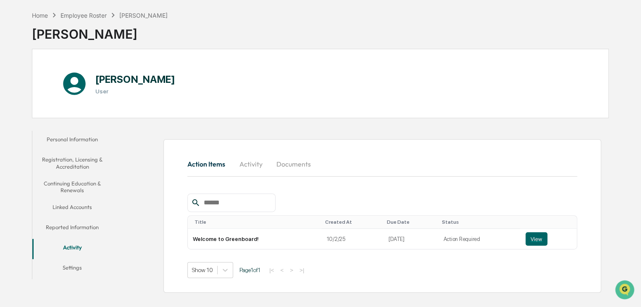
scroll to position [40, 0]
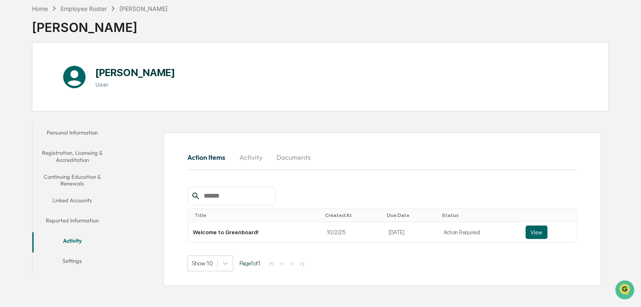
click at [266, 160] on button "Activity" at bounding box center [251, 157] width 38 height 20
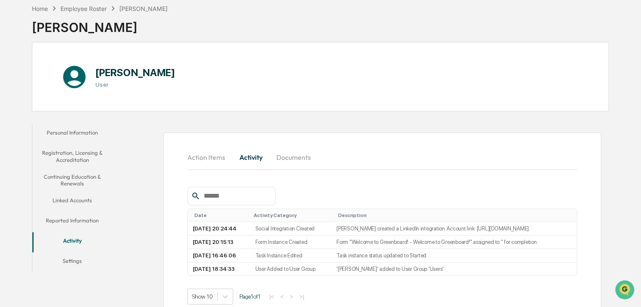
click at [294, 161] on button "Documents" at bounding box center [294, 157] width 48 height 20
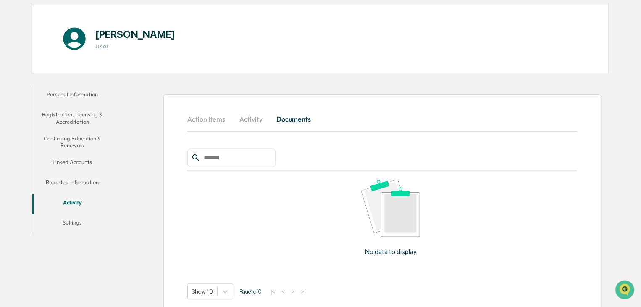
scroll to position [89, 0]
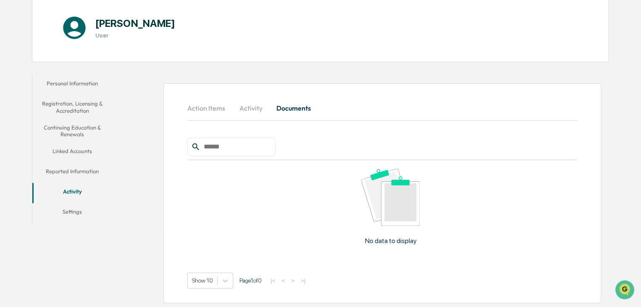
click at [216, 107] on button "Action Items" at bounding box center [209, 108] width 45 height 20
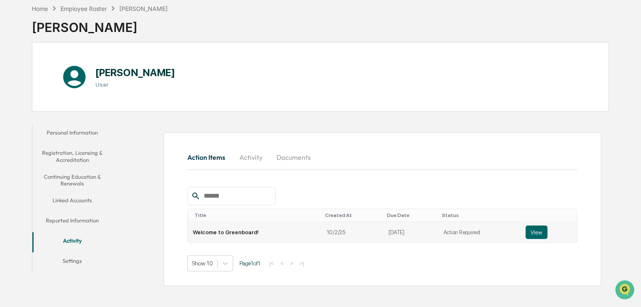
click at [224, 234] on td "Welcome to Greenboard!" at bounding box center [255, 232] width 134 height 20
click at [532, 231] on button "View" at bounding box center [536, 231] width 22 height 13
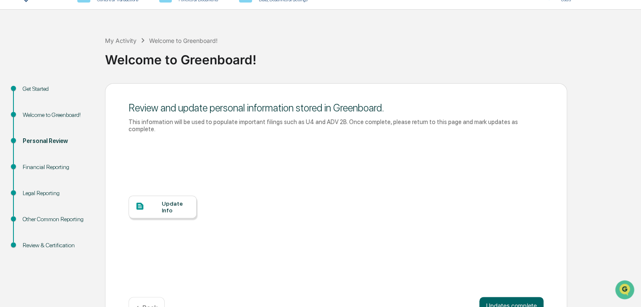
scroll to position [36, 0]
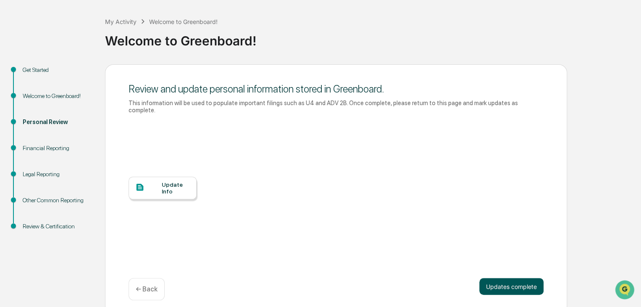
click at [528, 278] on button "Updates complete" at bounding box center [511, 286] width 64 height 17
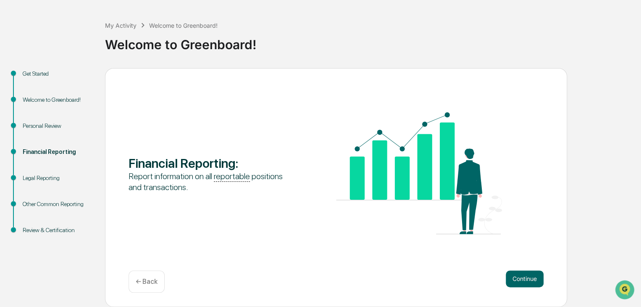
scroll to position [31, 0]
click at [532, 276] on button "Continue" at bounding box center [525, 278] width 38 height 17
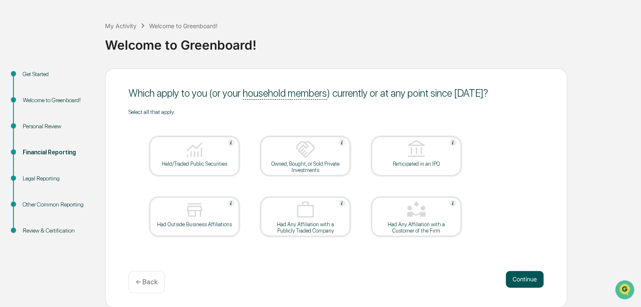
click at [528, 276] on button "Continue" at bounding box center [525, 278] width 38 height 17
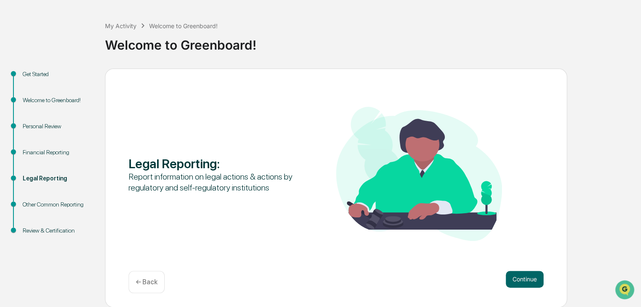
click at [528, 276] on button "Continue" at bounding box center [525, 278] width 38 height 17
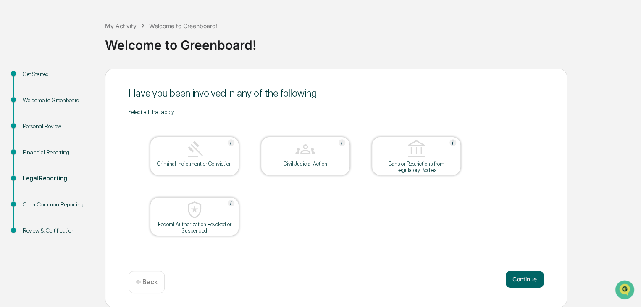
click at [528, 276] on button "Continue" at bounding box center [525, 278] width 38 height 17
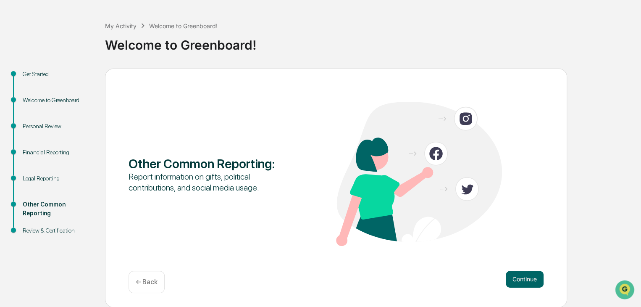
click at [528, 276] on button "Continue" at bounding box center [525, 278] width 38 height 17
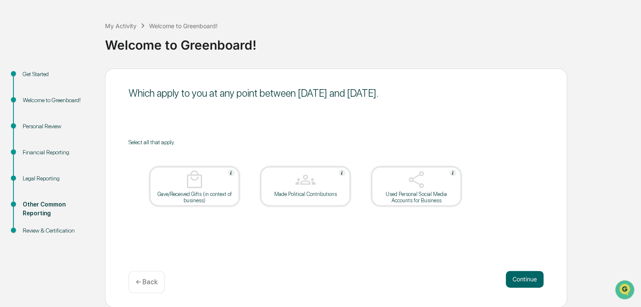
click at [528, 276] on button "Continue" at bounding box center [525, 278] width 38 height 17
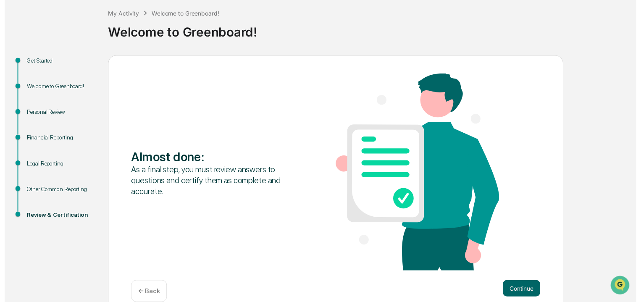
scroll to position [58, 0]
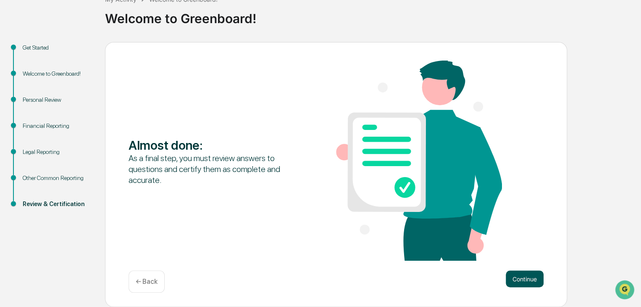
click at [529, 276] on button "Continue" at bounding box center [525, 278] width 38 height 17
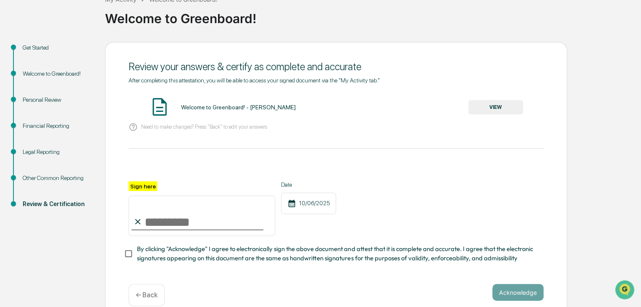
click at [173, 227] on input "Sign here" at bounding box center [201, 215] width 147 height 40
type input "**********"
click at [165, 254] on span "By clicking "Acknowledge" I agree to electronically sign the above document and…" at bounding box center [337, 253] width 400 height 19
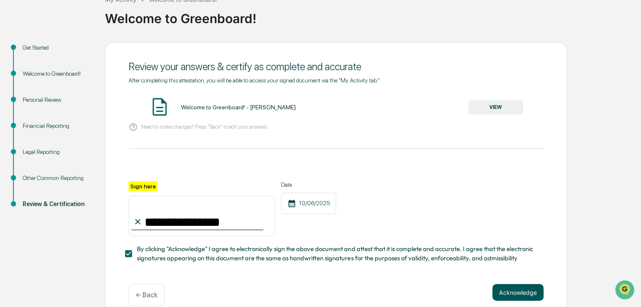
click at [523, 297] on button "Acknowledge" at bounding box center [517, 291] width 51 height 17
click at [492, 102] on button "VIEW" at bounding box center [495, 107] width 55 height 14
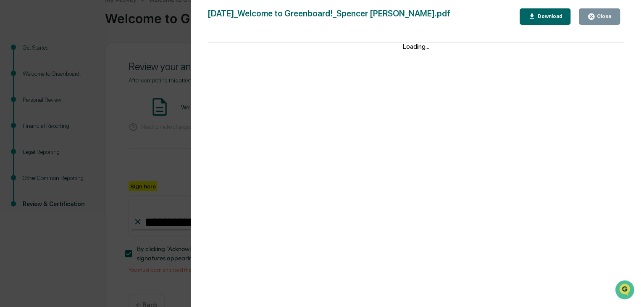
click at [534, 17] on icon "button" at bounding box center [531, 15] width 5 height 5
click at [610, 19] on div "Close" at bounding box center [599, 17] width 24 height 8
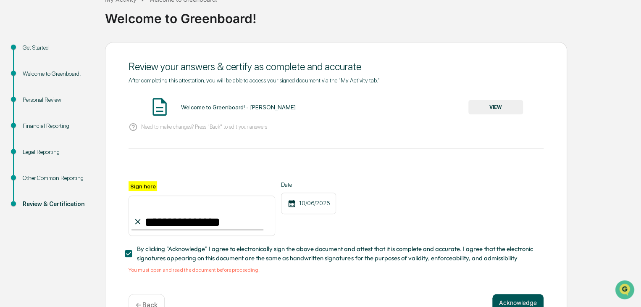
click at [517, 299] on button "Acknowledge" at bounding box center [517, 301] width 51 height 17
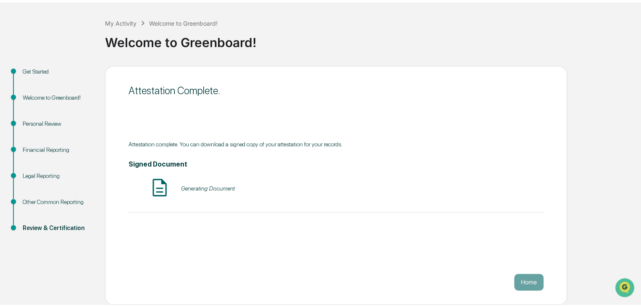
scroll to position [31, 0]
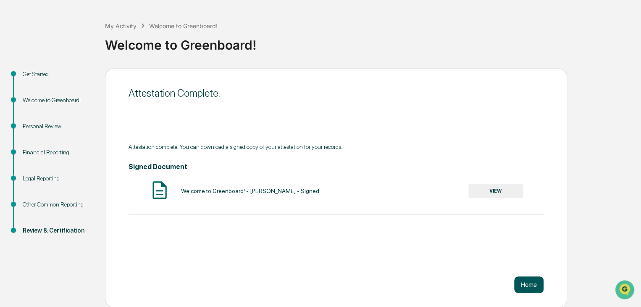
click at [527, 282] on button "Home" at bounding box center [528, 284] width 29 height 17
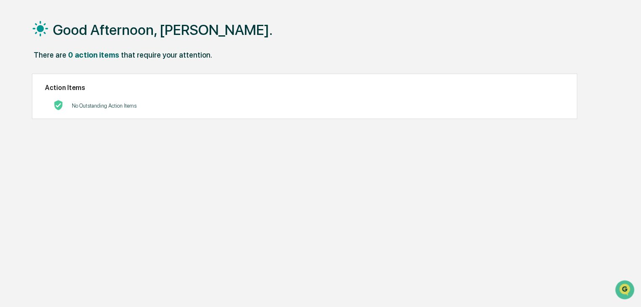
click at [109, 22] on h1 "Good Afternoon, [PERSON_NAME]." at bounding box center [163, 29] width 220 height 17
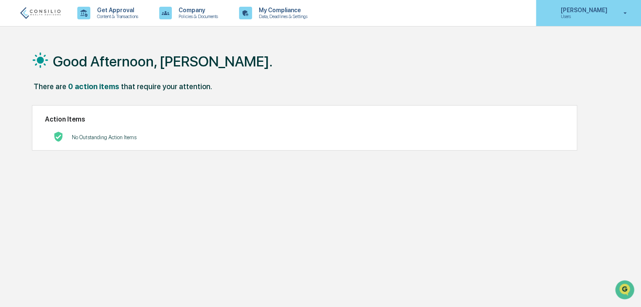
click at [574, 15] on p "Users" at bounding box center [582, 16] width 58 height 6
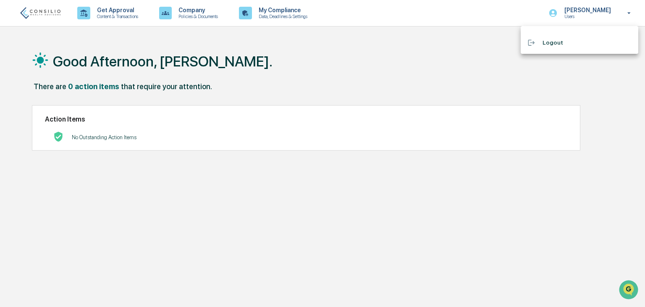
click at [252, 19] on div at bounding box center [322, 153] width 645 height 307
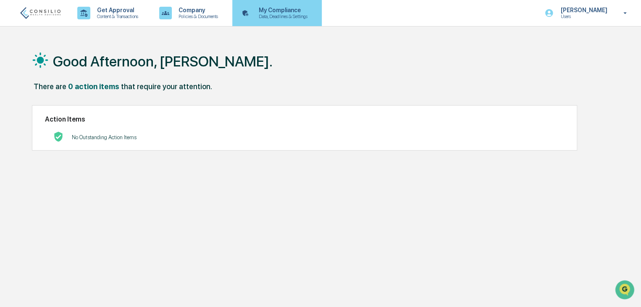
click at [262, 13] on p "My Compliance" at bounding box center [282, 10] width 60 height 7
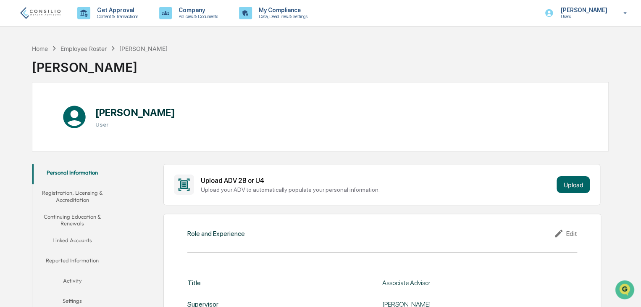
click at [284, 82] on div "[PERSON_NAME] User" at bounding box center [320, 116] width 576 height 69
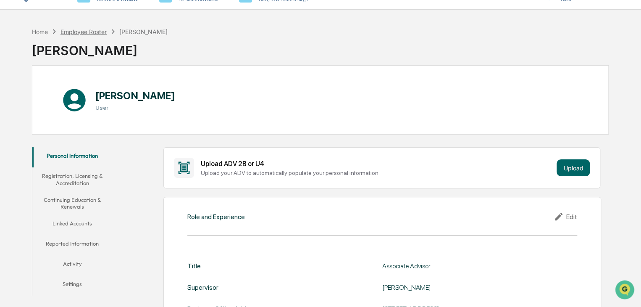
click at [89, 31] on div "Employee Roster" at bounding box center [83, 31] width 46 height 7
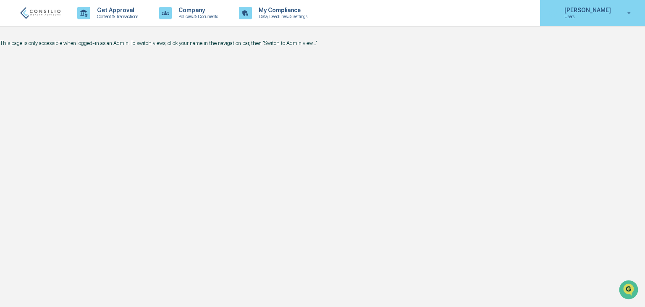
click at [593, 12] on p "[PERSON_NAME]" at bounding box center [587, 10] width 58 height 7
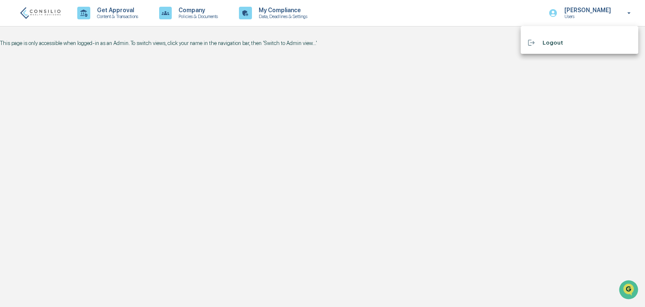
click at [44, 12] on div at bounding box center [322, 153] width 645 height 307
click at [49, 10] on img at bounding box center [40, 12] width 40 height 11
